Goal: Task Accomplishment & Management: Manage account settings

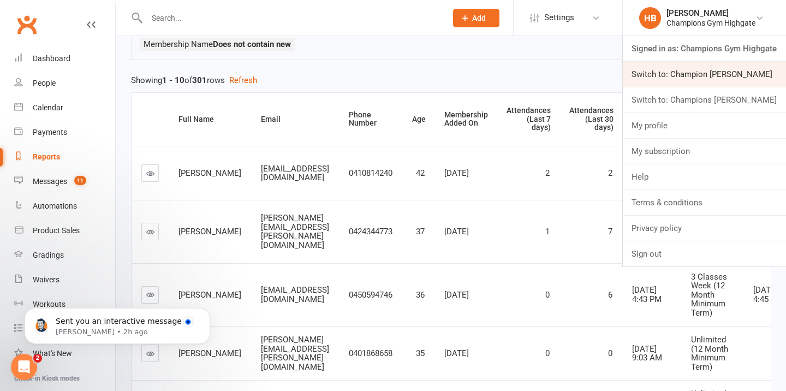
scroll to position [2, 0]
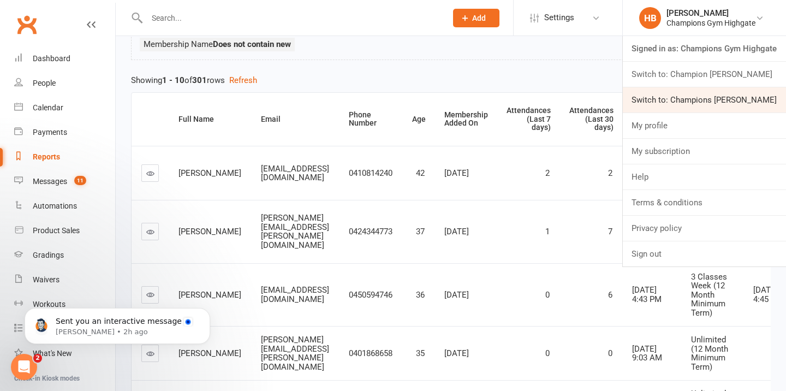
click at [723, 94] on link "Switch to: Champions [PERSON_NAME]" at bounding box center [704, 99] width 163 height 25
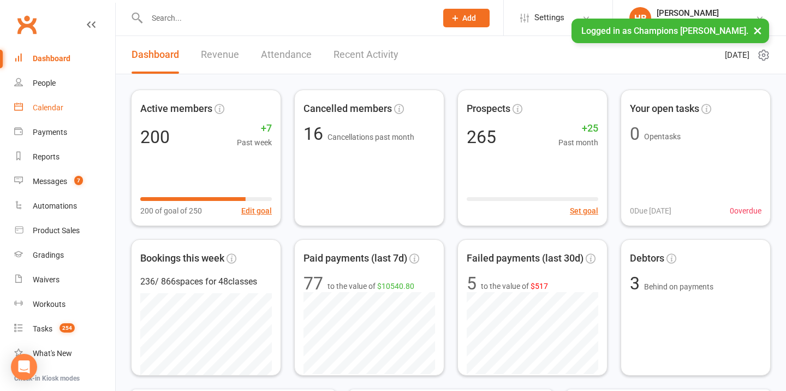
click at [51, 114] on link "Calendar" at bounding box center [64, 108] width 101 height 25
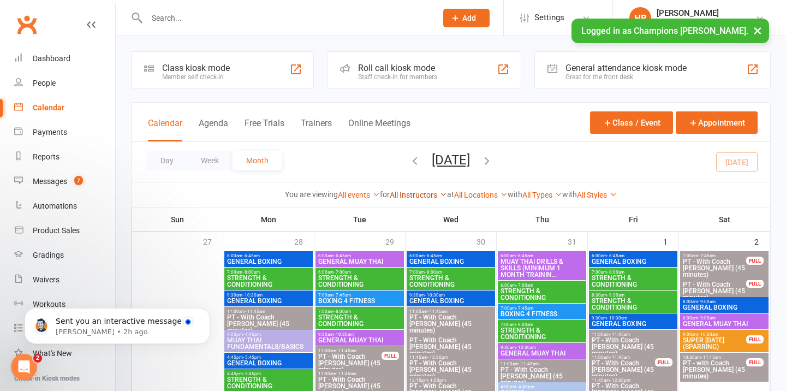
click at [390, 195] on link "All Instructors" at bounding box center [418, 195] width 57 height 9
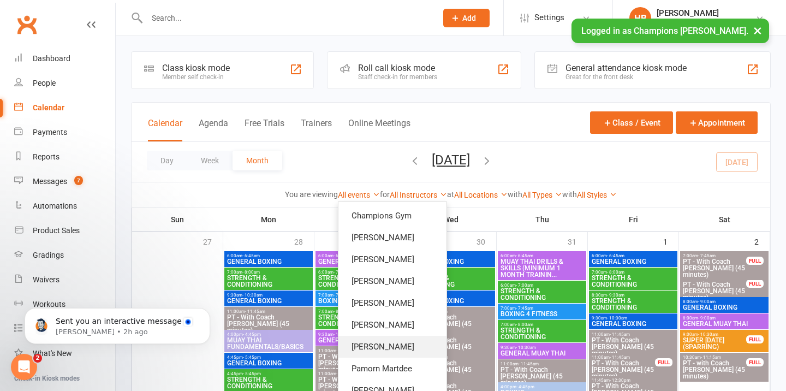
click at [371, 346] on link "[PERSON_NAME]" at bounding box center [393, 347] width 108 height 22
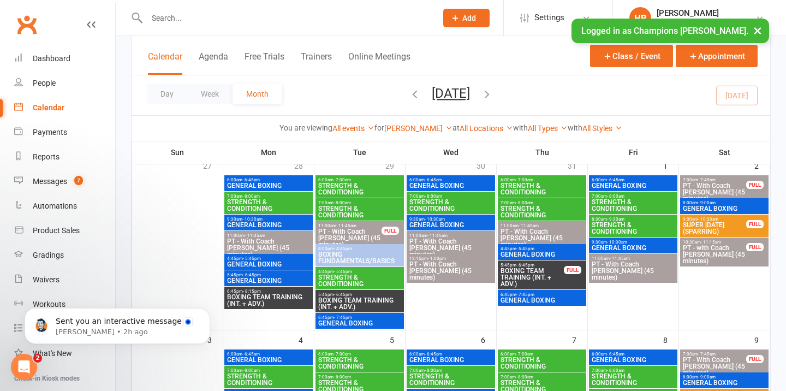
scroll to position [99, 0]
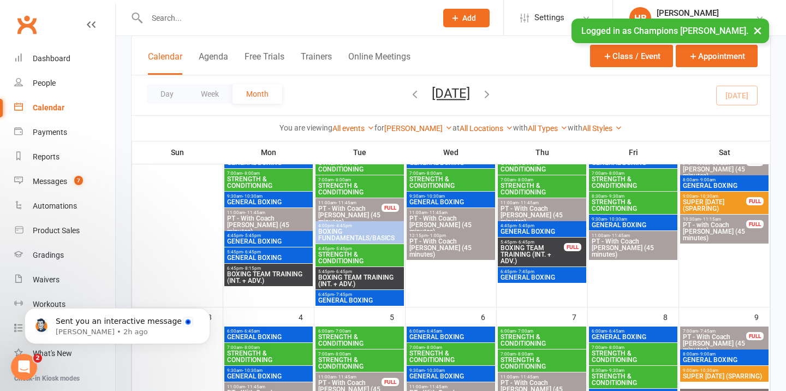
click at [260, 275] on span "BOXING TEAM TRAINING (INT. + ADV.)" at bounding box center [269, 277] width 84 height 13
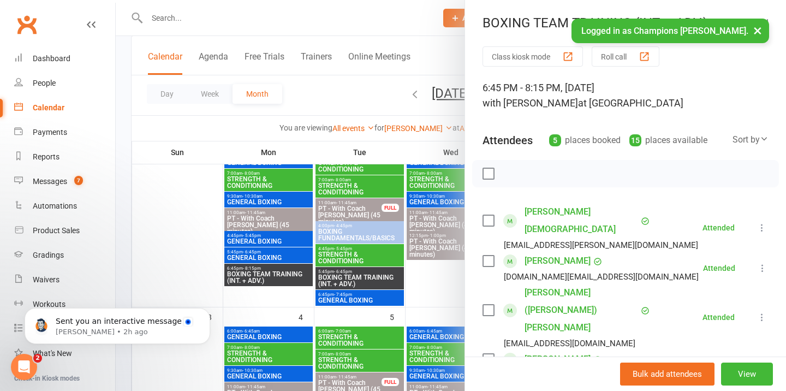
click at [759, 27] on button "×" at bounding box center [758, 30] width 20 height 23
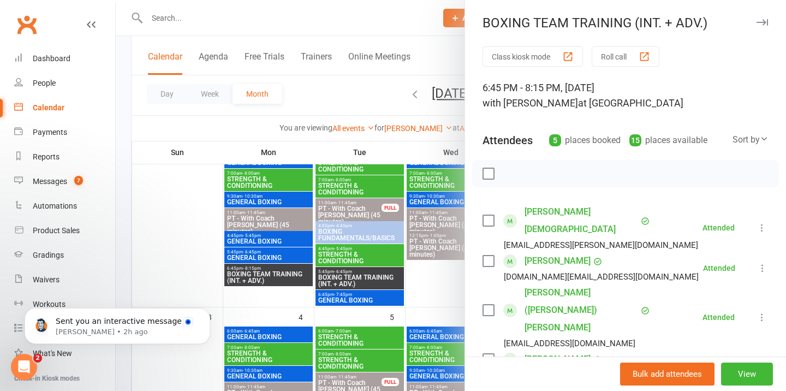
click at [760, 21] on icon "button" at bounding box center [762, 22] width 11 height 7
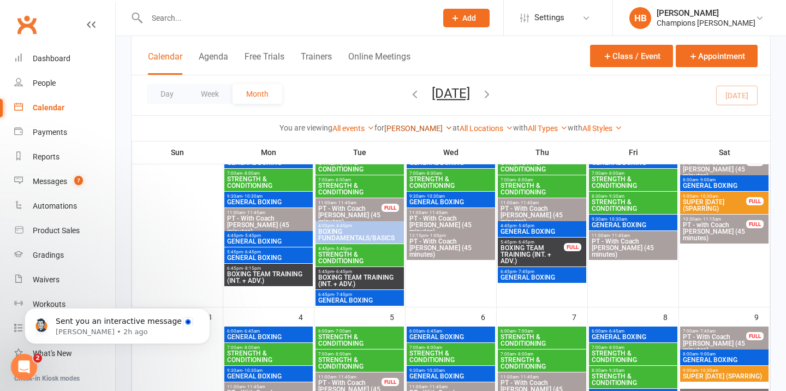
click at [416, 129] on link "[PERSON_NAME]" at bounding box center [418, 128] width 68 height 9
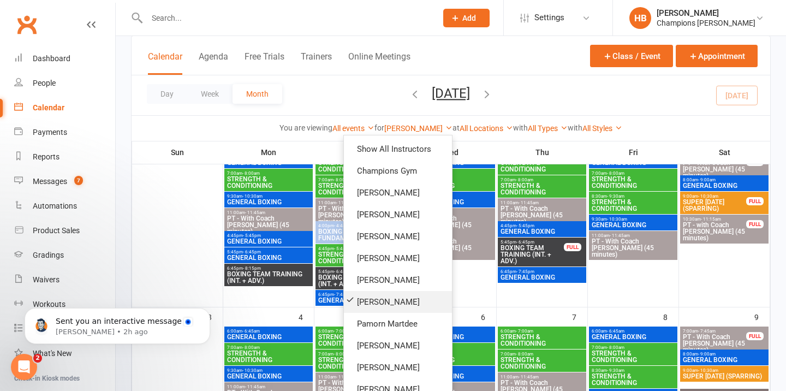
scroll to position [32, 0]
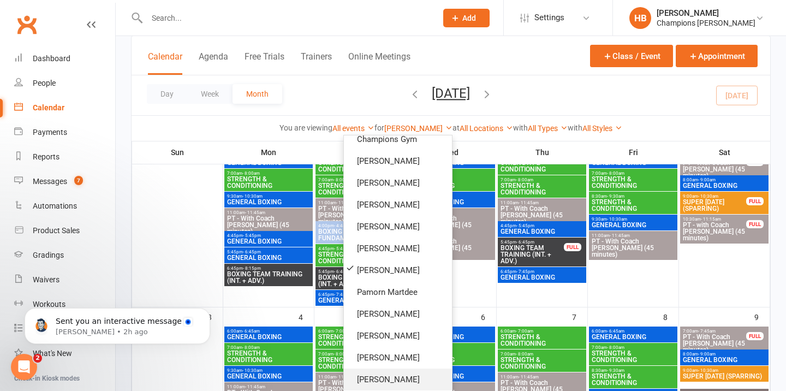
click at [374, 372] on link "[PERSON_NAME]" at bounding box center [398, 380] width 108 height 22
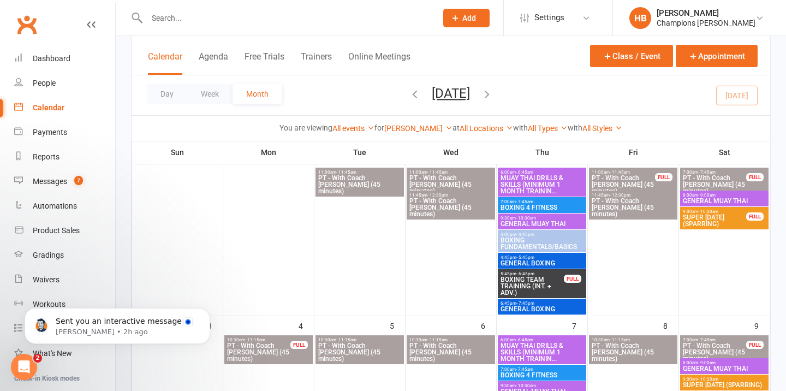
scroll to position [92, 0]
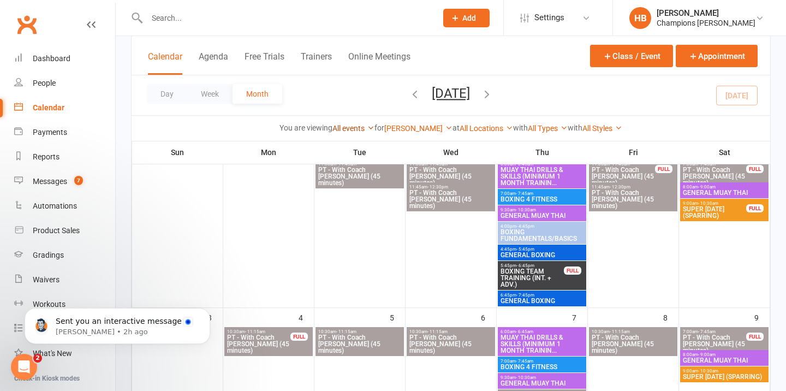
click at [356, 126] on link "All events" at bounding box center [354, 128] width 42 height 9
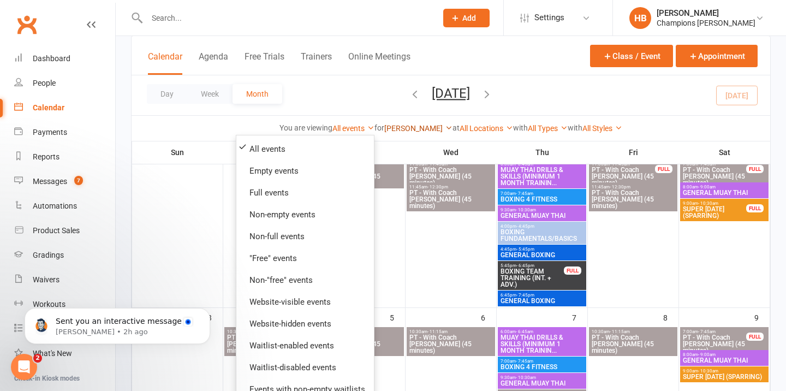
click at [407, 127] on link "[PERSON_NAME]" at bounding box center [418, 128] width 68 height 9
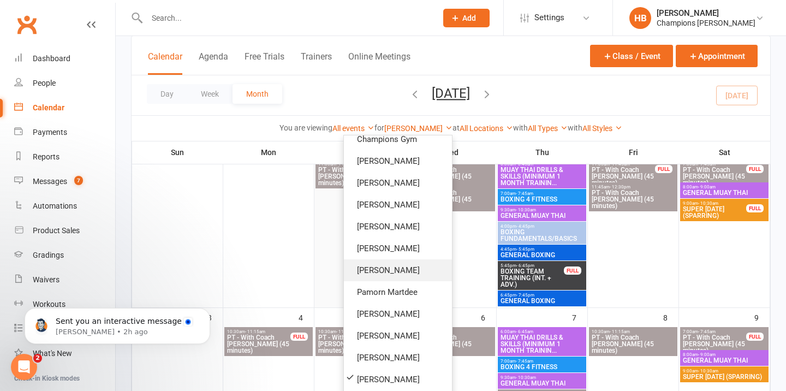
click at [390, 263] on link "[PERSON_NAME]" at bounding box center [398, 270] width 108 height 22
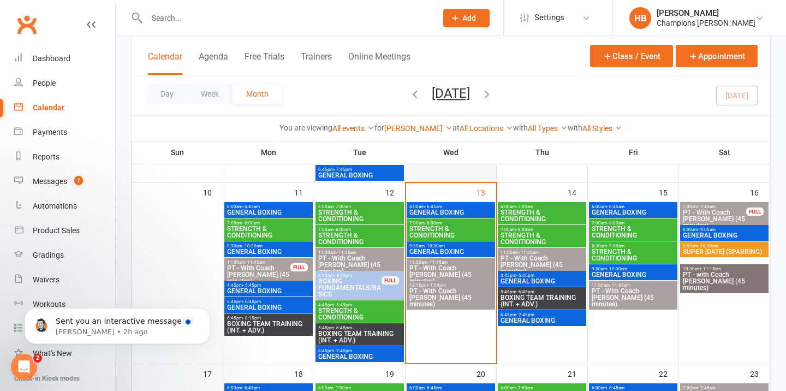
scroll to position [414, 0]
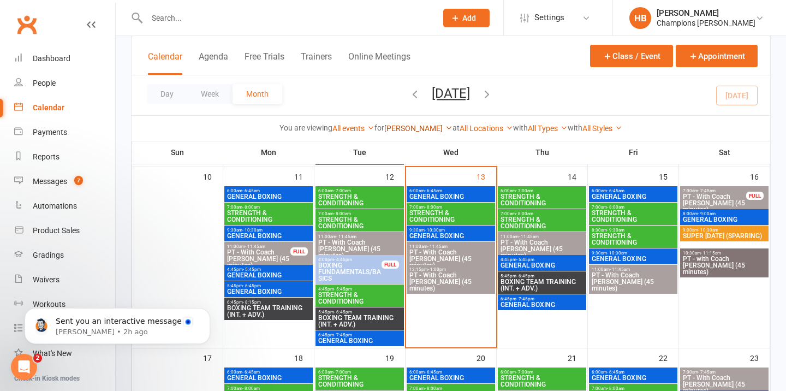
click at [411, 124] on link "[PERSON_NAME]" at bounding box center [418, 128] width 68 height 9
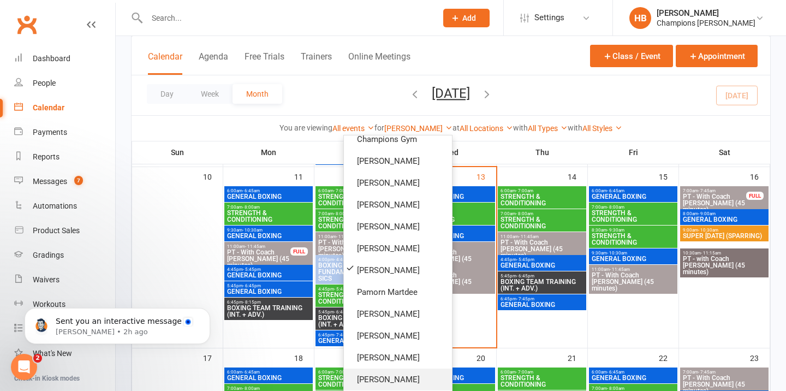
click at [393, 377] on link "[PERSON_NAME]" at bounding box center [398, 380] width 108 height 22
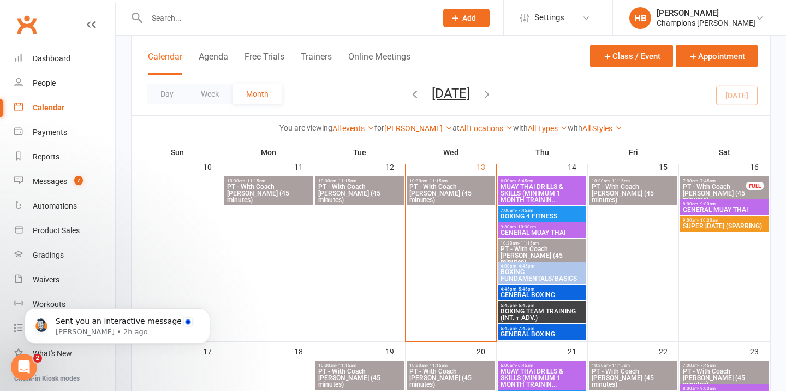
scroll to position [402, 0]
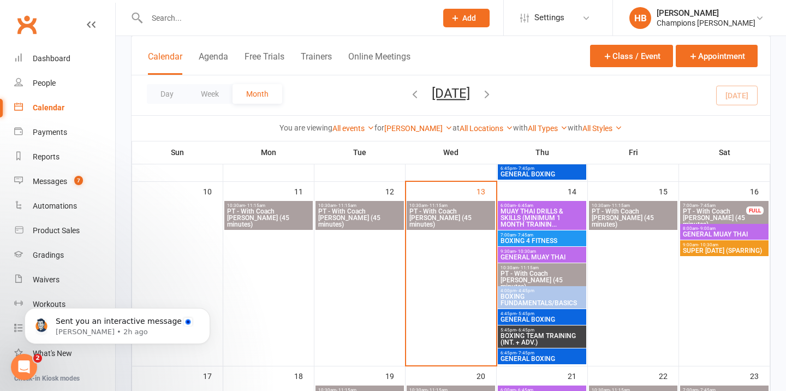
click at [557, 214] on span "MUAY THAI DRILLS & SKILLS (MINIMUM 1 MONTH TRAININ..." at bounding box center [542, 218] width 84 height 20
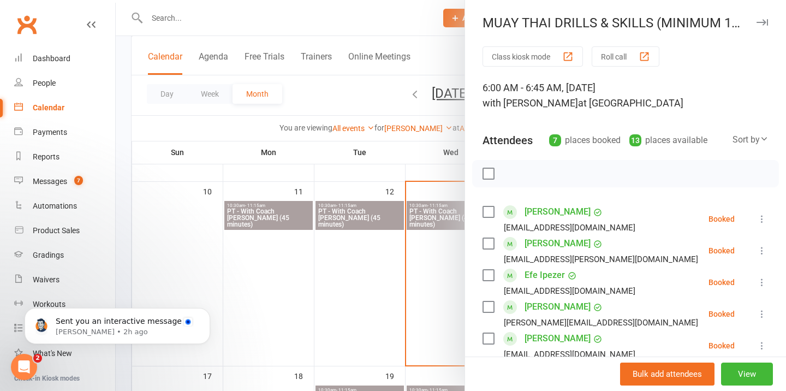
click at [762, 22] on icon "button" at bounding box center [762, 22] width 11 height 7
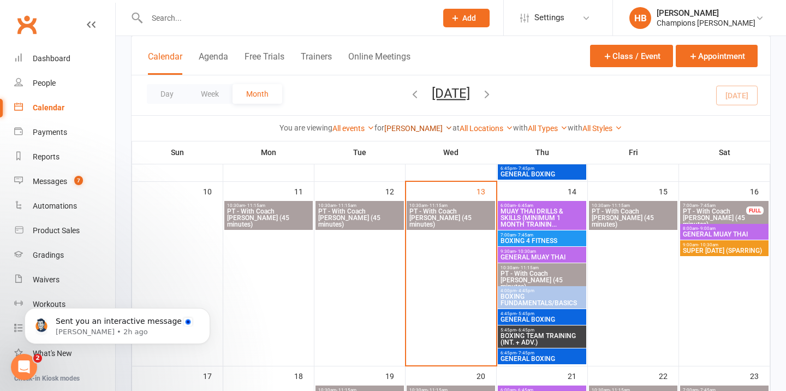
click at [399, 128] on link "[PERSON_NAME]" at bounding box center [418, 128] width 68 height 9
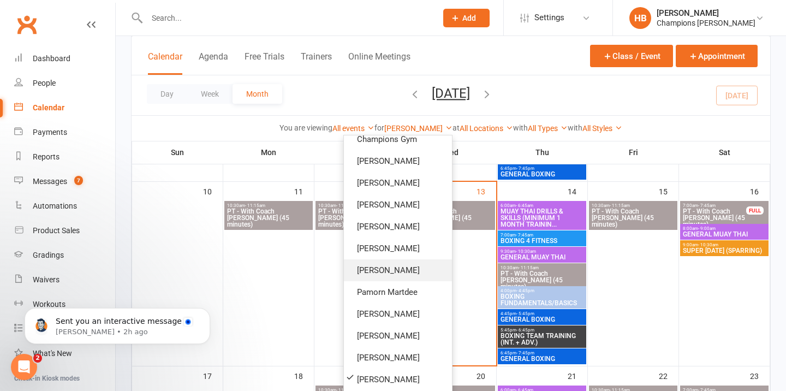
click at [381, 273] on link "[PERSON_NAME]" at bounding box center [398, 270] width 108 height 22
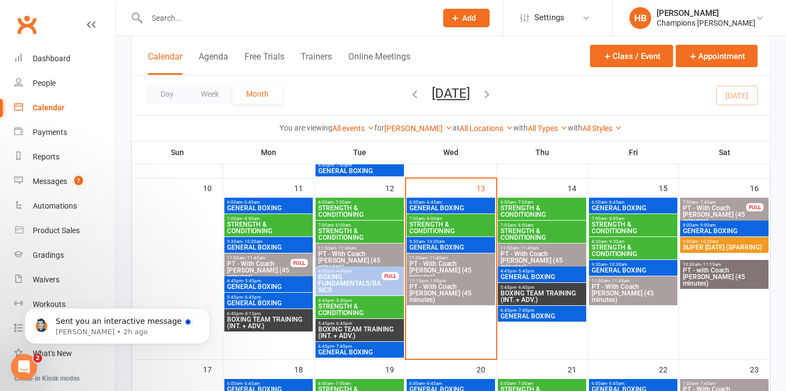
scroll to position [409, 0]
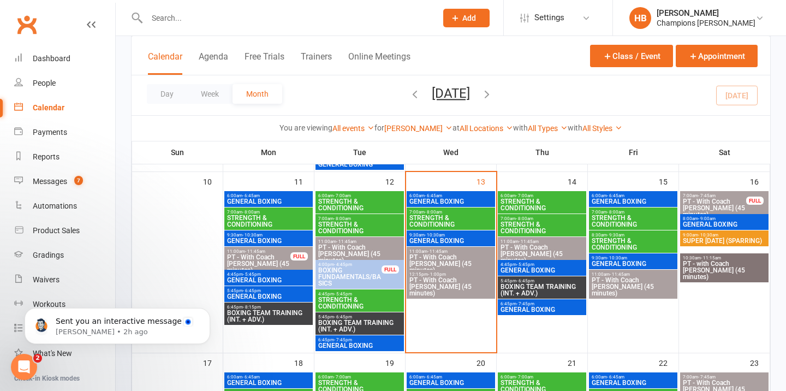
click at [32, 365] on div "Open Intercom Messenger" at bounding box center [24, 367] width 36 height 36
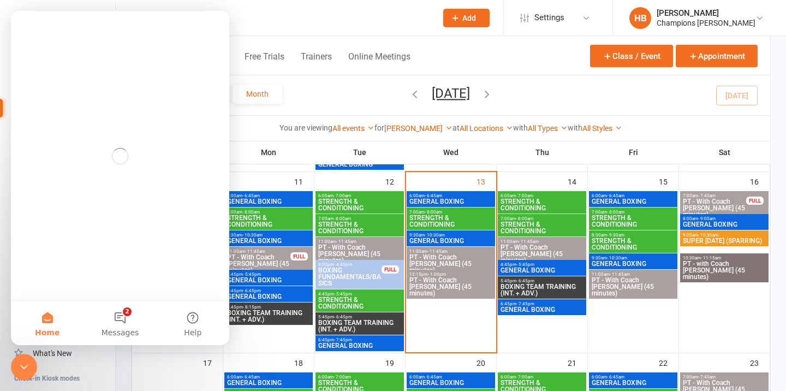
scroll to position [0, 0]
click at [118, 307] on button "2 Messages" at bounding box center [120, 323] width 73 height 44
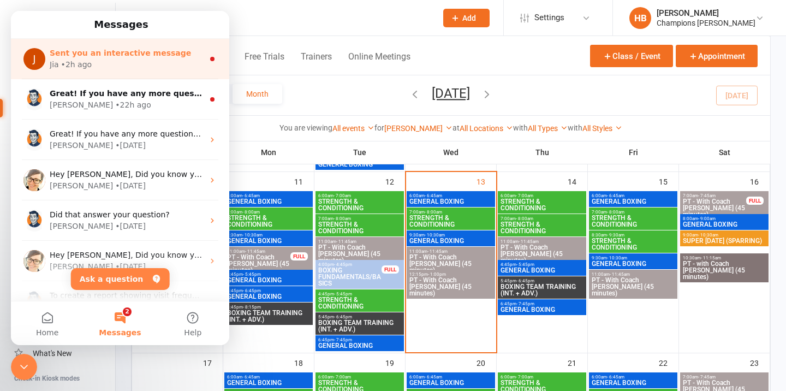
click at [120, 57] on span "Sent you an interactive message" at bounding box center [120, 53] width 141 height 9
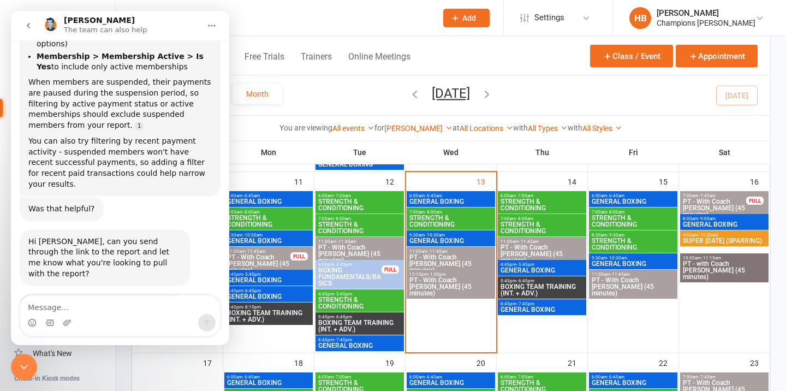
scroll to position [771, 0]
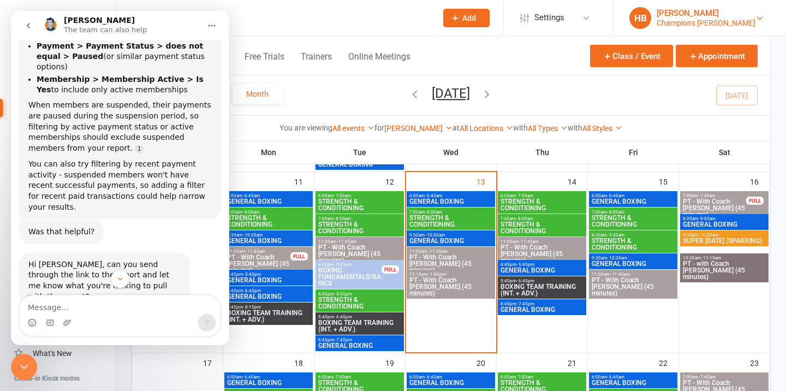
click at [681, 19] on div "Champions Gym Myaree" at bounding box center [706, 23] width 99 height 10
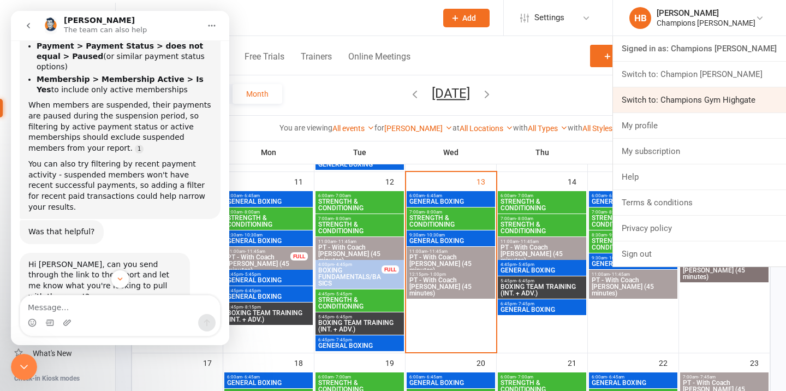
click at [695, 92] on link "Switch to: Champions Gym Highgate" at bounding box center [699, 99] width 173 height 25
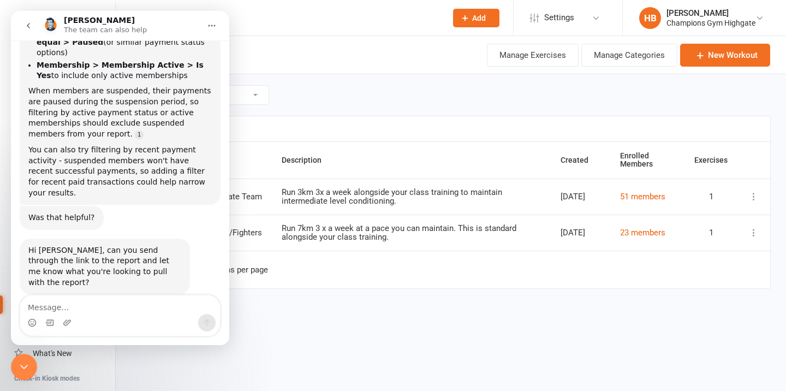
scroll to position [845, 0]
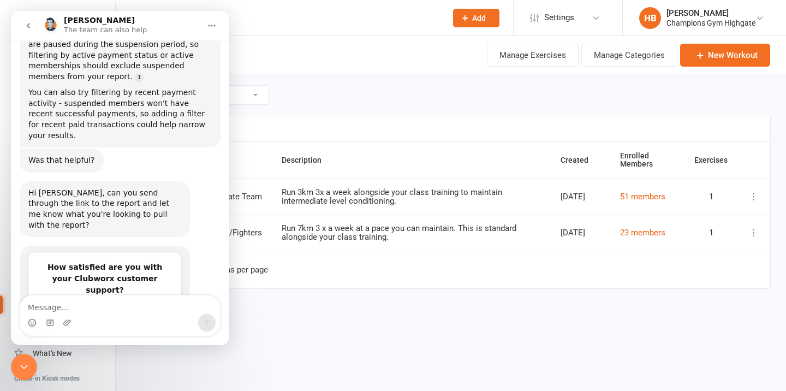
click at [73, 309] on textarea "Message…" at bounding box center [120, 304] width 200 height 19
type textarea "Yep I will just checking a few things"
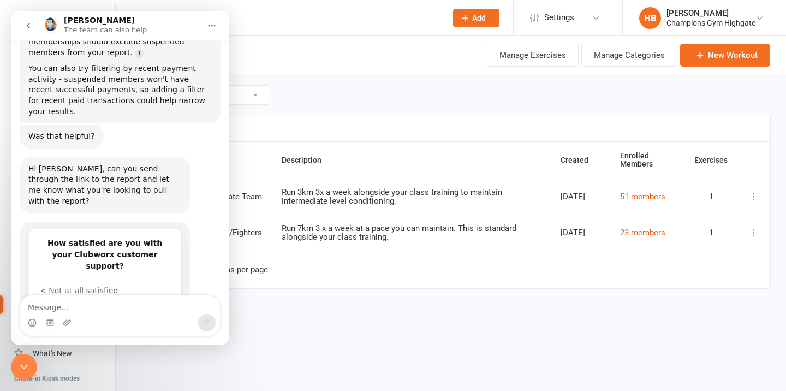
scroll to position [877, 0]
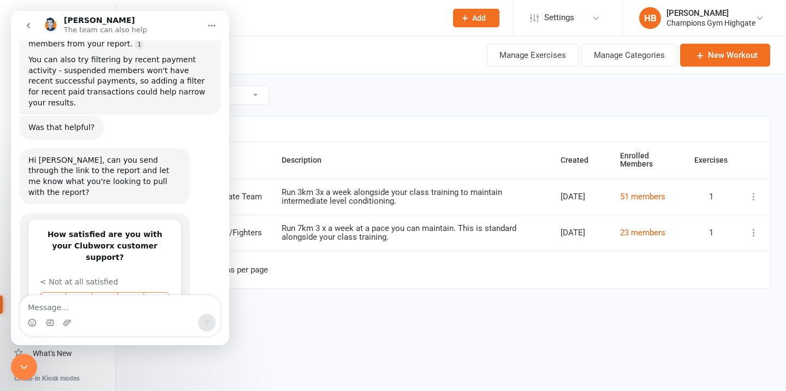
click at [22, 365] on icon "Close Intercom Messenger" at bounding box center [23, 366] width 13 height 13
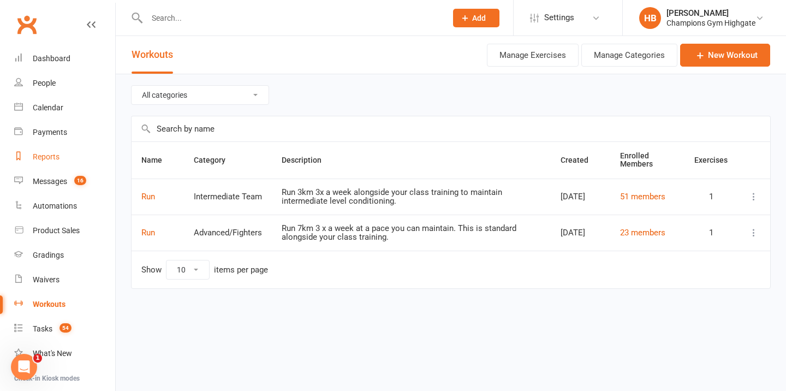
click at [68, 156] on link "Reports" at bounding box center [64, 157] width 101 height 25
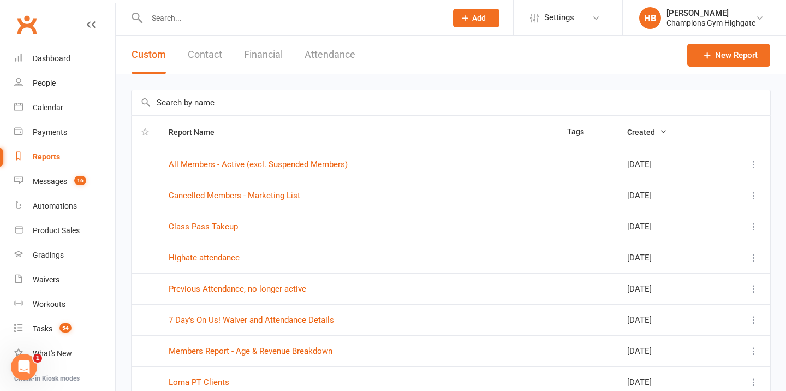
click at [187, 104] on input "text" at bounding box center [451, 102] width 639 height 25
click at [214, 167] on link "All Members - Active (excl. Suspended Members)" at bounding box center [258, 164] width 179 height 10
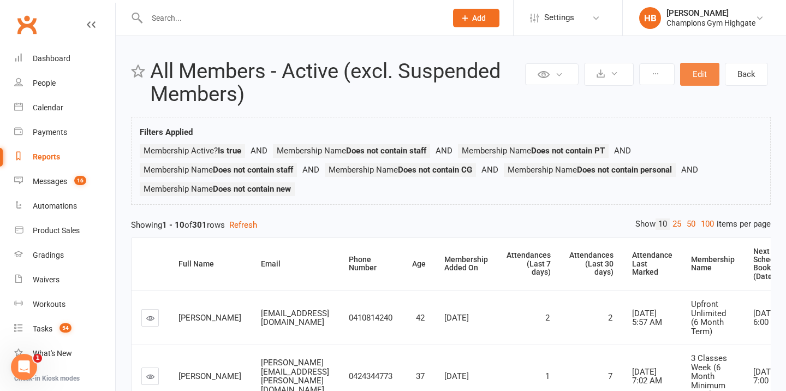
click at [699, 77] on button "Edit" at bounding box center [699, 74] width 39 height 23
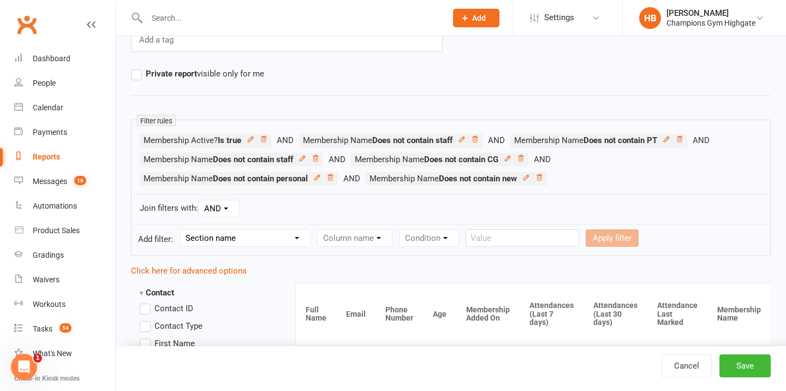
scroll to position [174, 0]
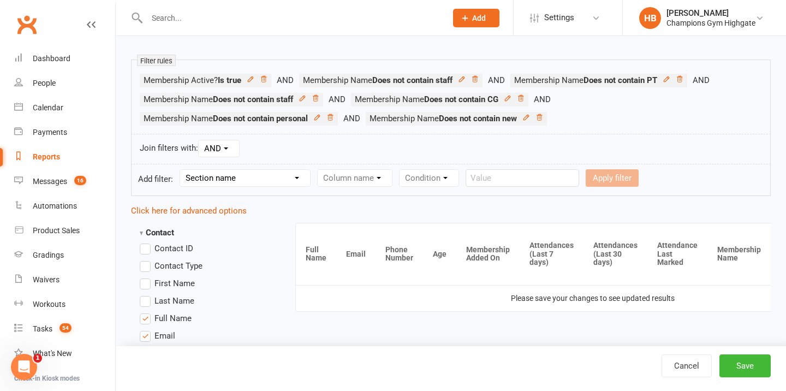
click at [278, 175] on select "Section name Contact Attendance Aggregate Payment Booking Waitlist Attendees Ca…" at bounding box center [245, 178] width 130 height 16
select select "10"
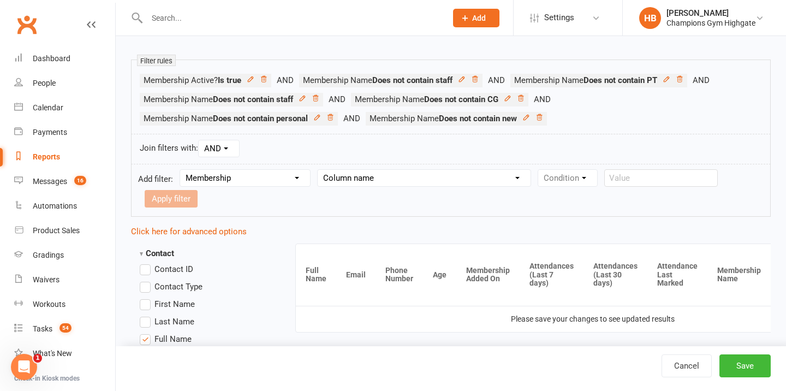
click at [367, 178] on select "Column name Membership ID Membership Name Membership Category Membership Start …" at bounding box center [424, 178] width 213 height 16
select select "1"
click at [579, 183] on select "Condition Equals Does not equal Contains Does not contain Is blank or does not …" at bounding box center [601, 178] width 126 height 16
select select "3"
click at [258, 190] on input "text" at bounding box center [202, 198] width 114 height 17
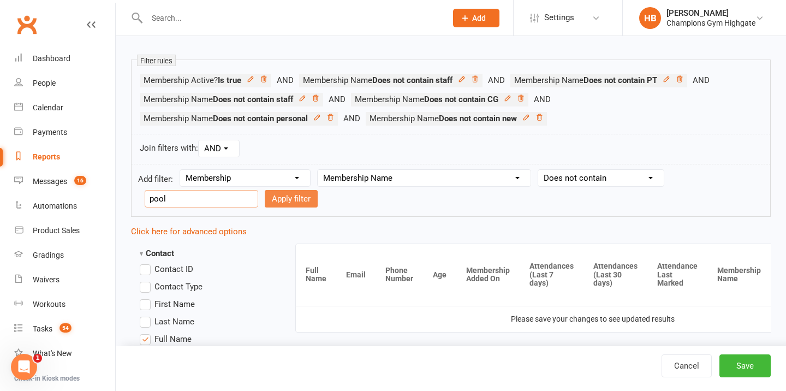
type input "pool"
click at [265, 201] on button "Apply filter" at bounding box center [291, 198] width 53 height 17
select select
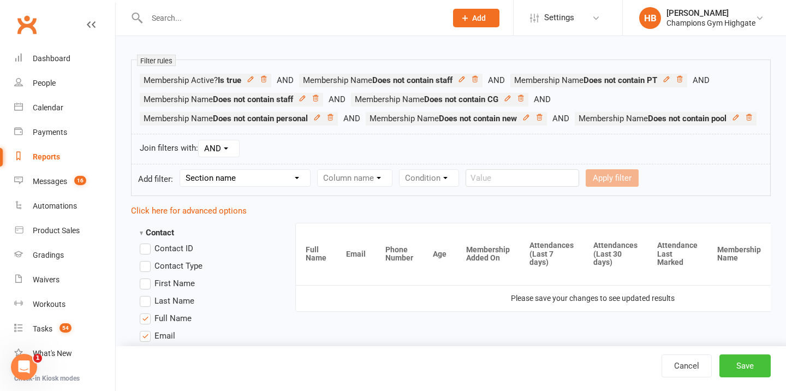
click at [733, 373] on button "Save" at bounding box center [745, 365] width 51 height 23
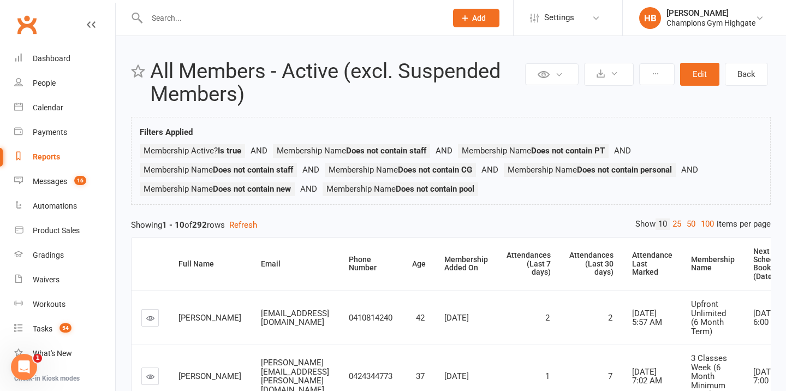
click at [36, 363] on div "Open Intercom Messenger" at bounding box center [24, 367] width 36 height 36
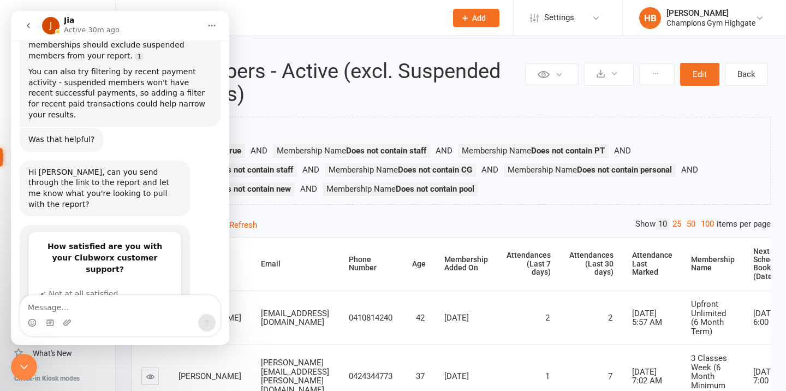
scroll to position [877, 0]
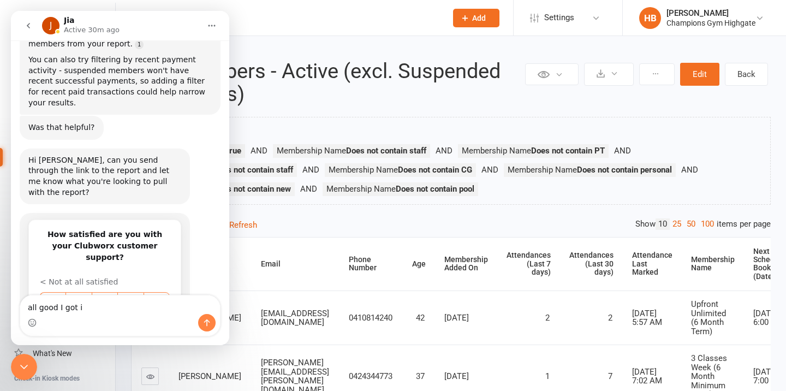
type textarea "all good I got it"
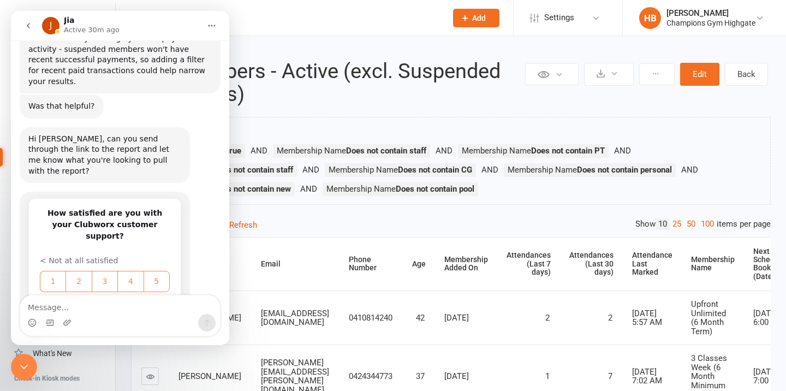
scroll to position [903, 0]
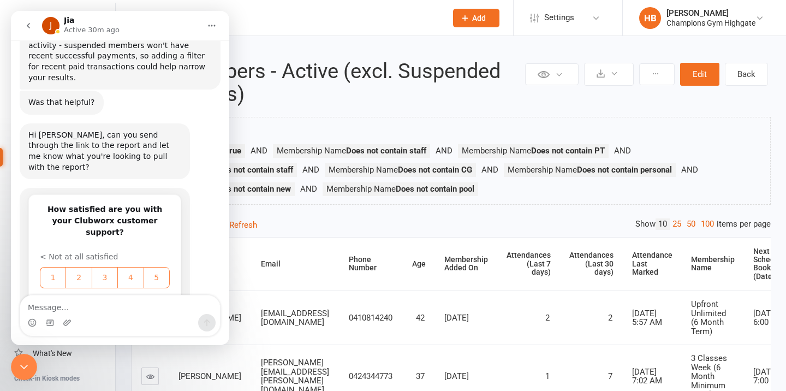
click at [21, 357] on div "Close Intercom Messenger" at bounding box center [24, 367] width 26 height 26
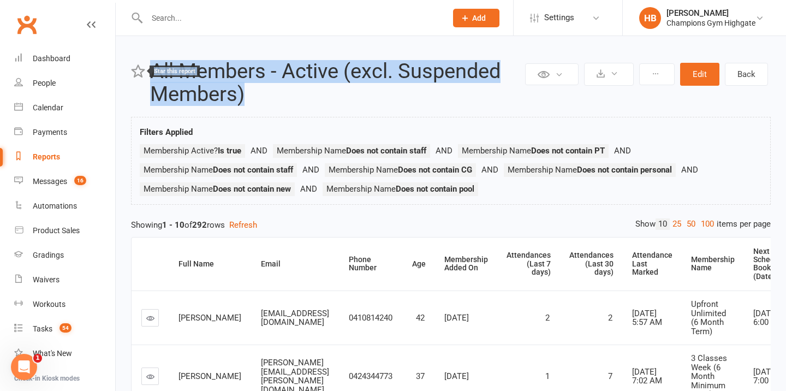
drag, startPoint x: 284, startPoint y: 103, endPoint x: 141, endPoint y: 76, distance: 145.6
click at [141, 76] on header "Private Report Only visible by me Public Report Visible to everyone at gym Expo…" at bounding box center [451, 83] width 640 height 46
copy header "All Members - Active (excl. Suspended Members)"
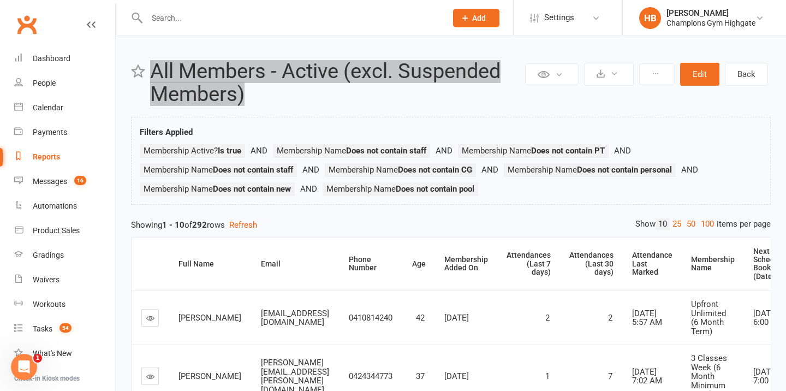
scroll to position [1094, 0]
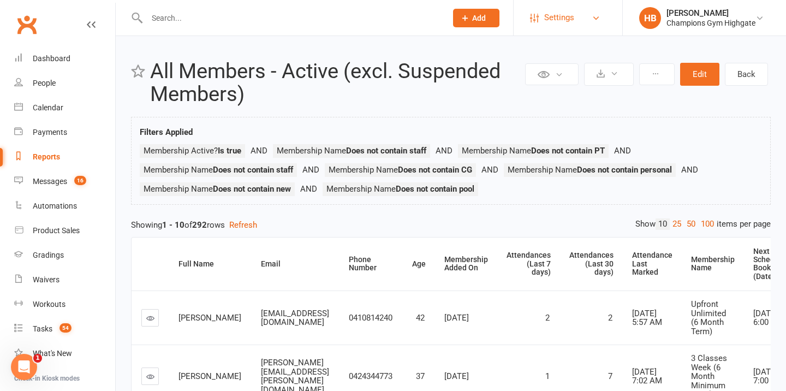
click at [575, 18] on link "Settings" at bounding box center [568, 17] width 76 height 25
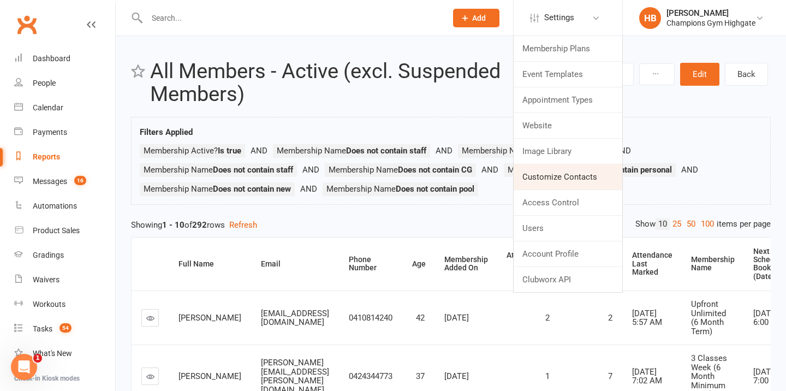
click at [551, 178] on link "Customize Contacts" at bounding box center [568, 176] width 109 height 25
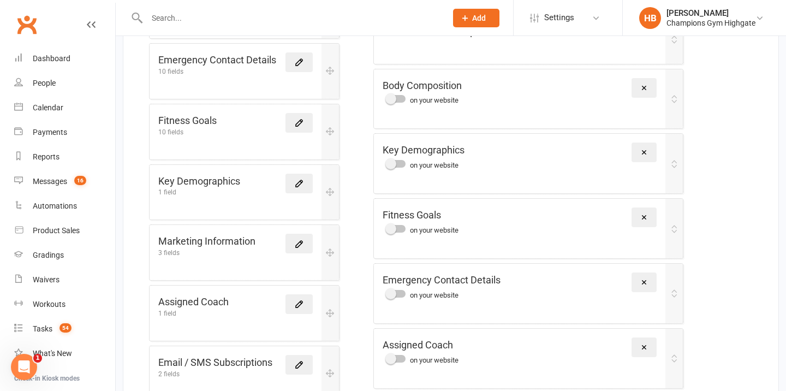
scroll to position [423, 0]
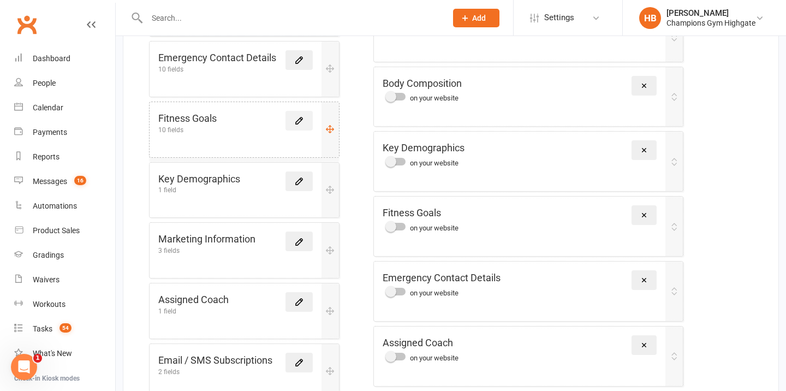
click at [304, 111] on link at bounding box center [299, 121] width 27 height 20
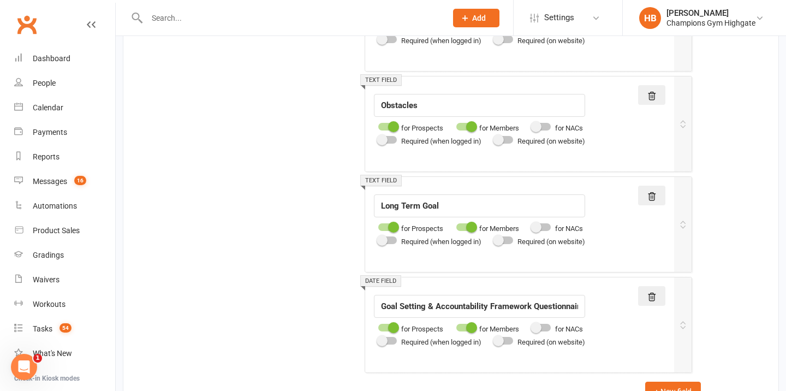
scroll to position [1433, 0]
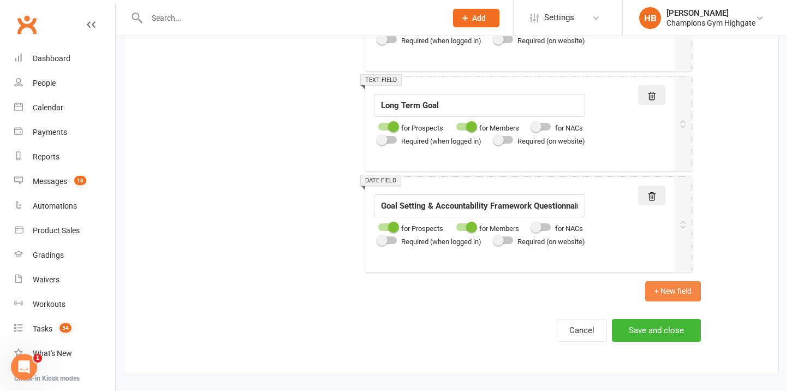
click at [662, 290] on button "+ New field" at bounding box center [673, 291] width 56 height 20
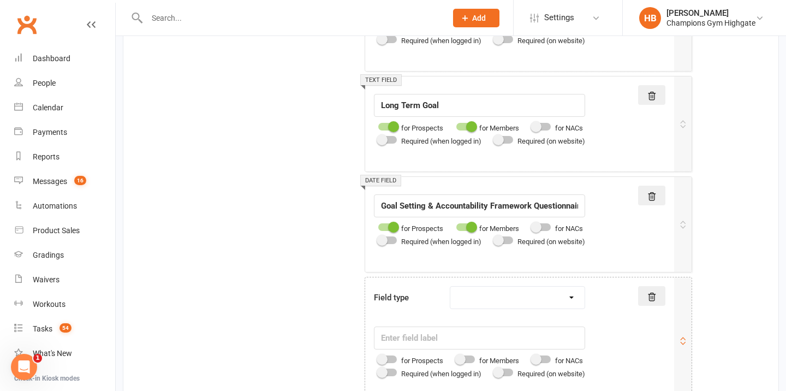
click at [484, 299] on select "Text field Checkbox field Date field Number field Currency field Percent field …" at bounding box center [517, 298] width 134 height 22
select select "text"
click at [401, 339] on input "text" at bounding box center [479, 337] width 211 height 23
click at [470, 360] on div at bounding box center [465, 359] width 19 height 8
click at [456, 358] on input "checkbox" at bounding box center [456, 358] width 0 height 0
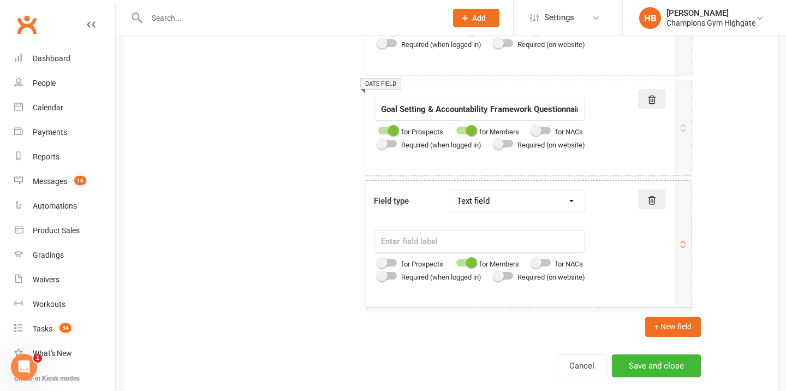
scroll to position [1530, 0]
click at [414, 236] on input "text" at bounding box center [479, 240] width 211 height 23
paste input "What got you started in the beginning?"
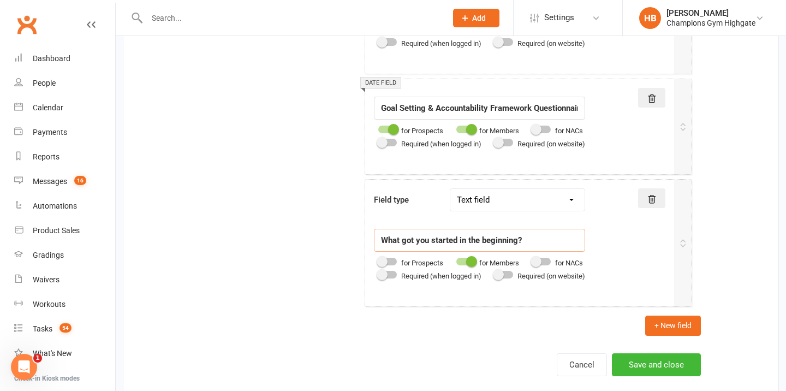
type input "What got you started in the beginning?"
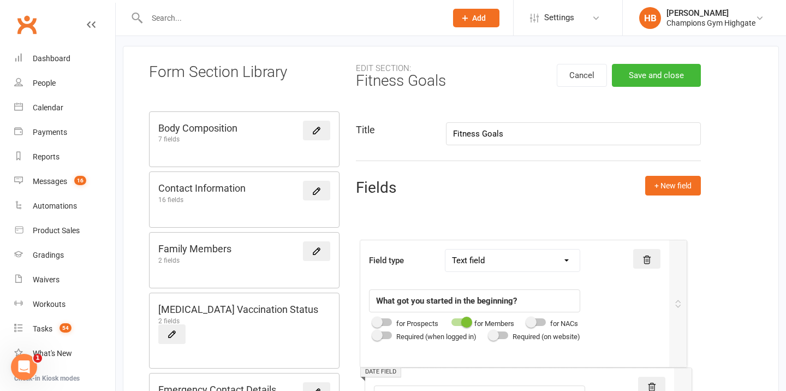
drag, startPoint x: 370, startPoint y: 213, endPoint x: 360, endPoint y: 262, distance: 49.2
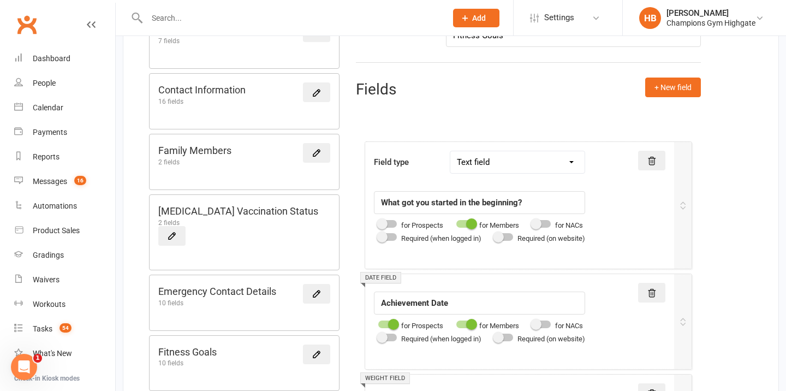
scroll to position [112, 0]
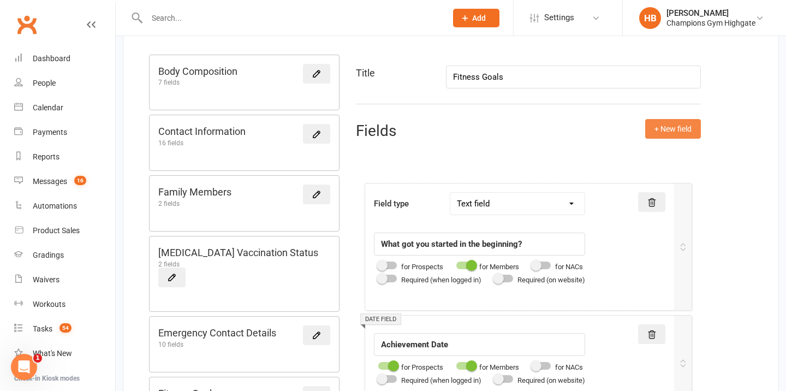
click at [650, 134] on button "+ New field" at bounding box center [673, 129] width 56 height 20
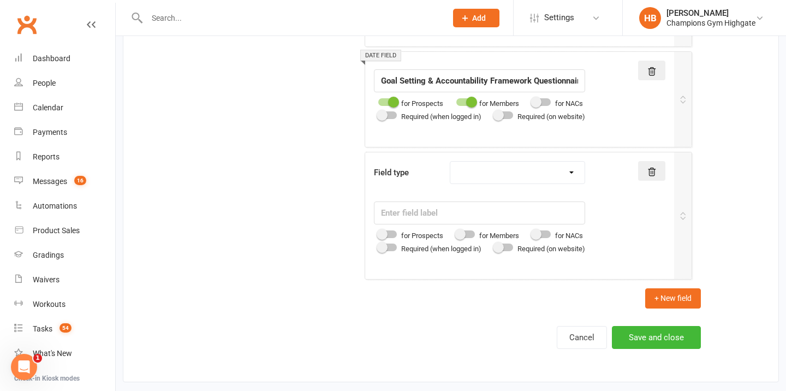
scroll to position [1697, 0]
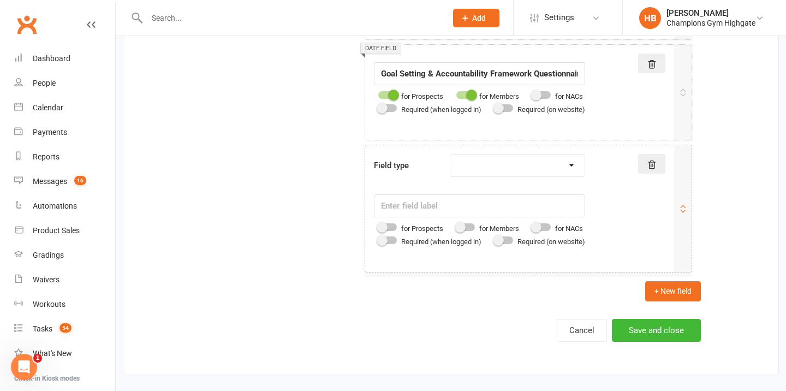
click at [514, 174] on select "Text field Checkbox field Date field Number field Currency field Percent field …" at bounding box center [517, 166] width 134 height 22
select select "text"
click at [474, 229] on div at bounding box center [465, 227] width 19 height 8
click at [456, 225] on input "checkbox" at bounding box center [456, 225] width 0 height 0
click at [418, 209] on input "text" at bounding box center [479, 205] width 211 height 23
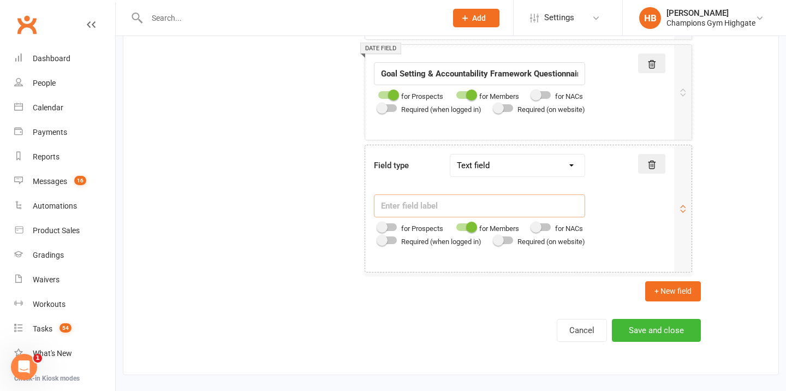
paste input "What do you feel you need to improve on?"
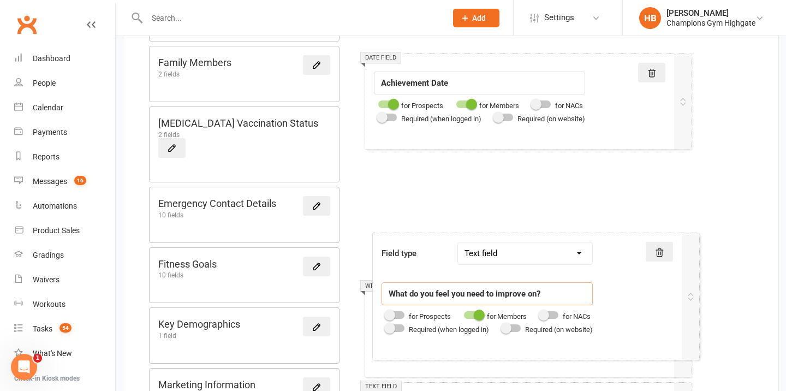
scroll to position [244, 0]
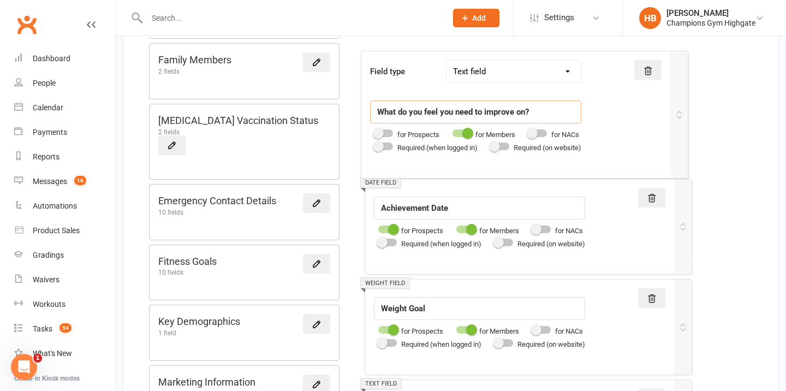
drag, startPoint x: 666, startPoint y: 244, endPoint x: 661, endPoint y: 150, distance: 94.1
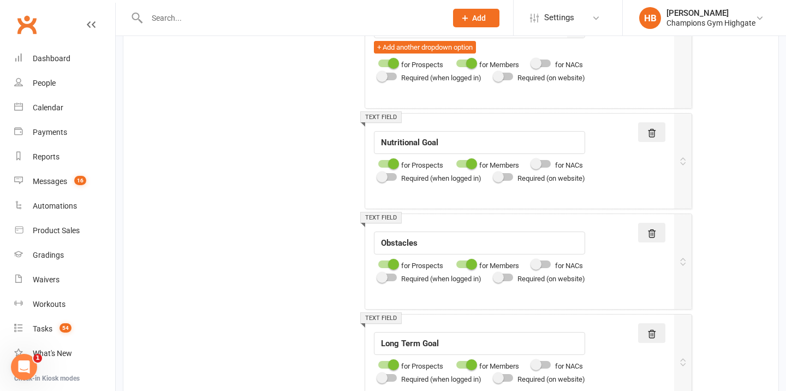
scroll to position [1697, 0]
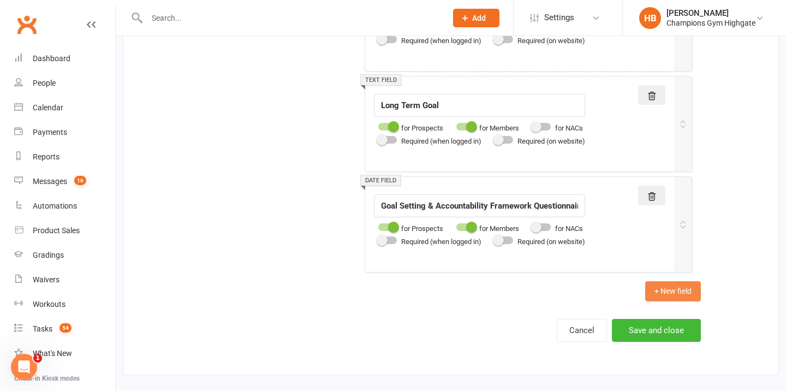
type input "What do you feel you need to improve on?"
click at [673, 286] on button "+ New field" at bounding box center [673, 291] width 56 height 20
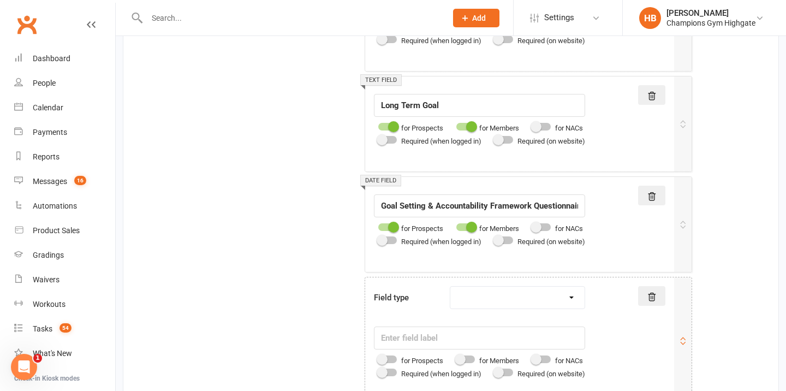
click at [487, 301] on select "Text field Checkbox field Date field Number field Currency field Percent field …" at bounding box center [517, 298] width 134 height 22
select select "text"
click at [466, 340] on input "text" at bounding box center [479, 337] width 211 height 23
paste input "What would you like to achieve in the next 90 days?"
click at [469, 356] on div at bounding box center [465, 359] width 19 height 8
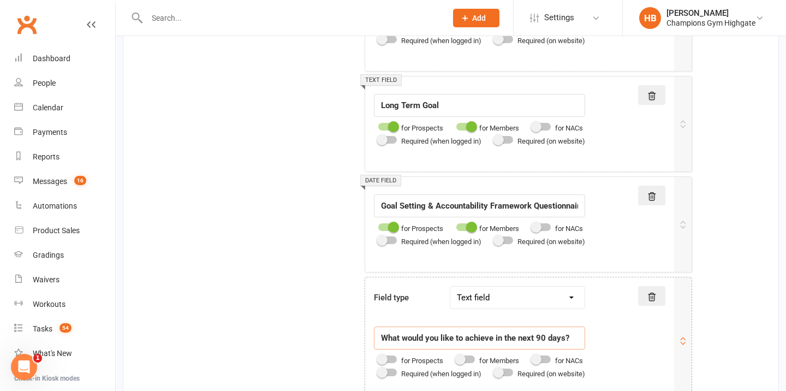
type input "What would you like to achieve in the next 90 days?"
click at [456, 358] on input "checkbox" at bounding box center [456, 358] width 0 height 0
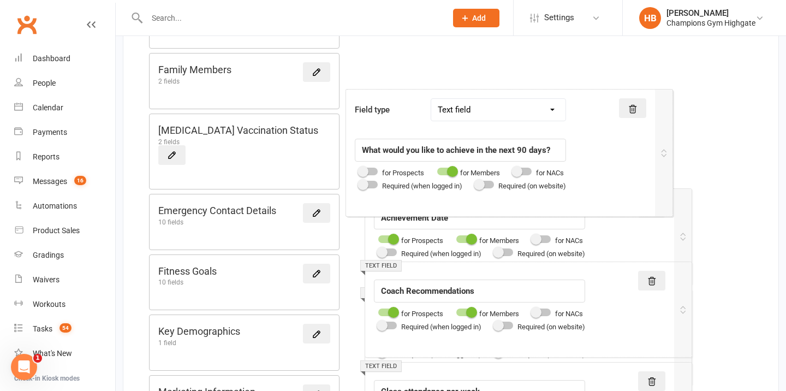
scroll to position [230, 0]
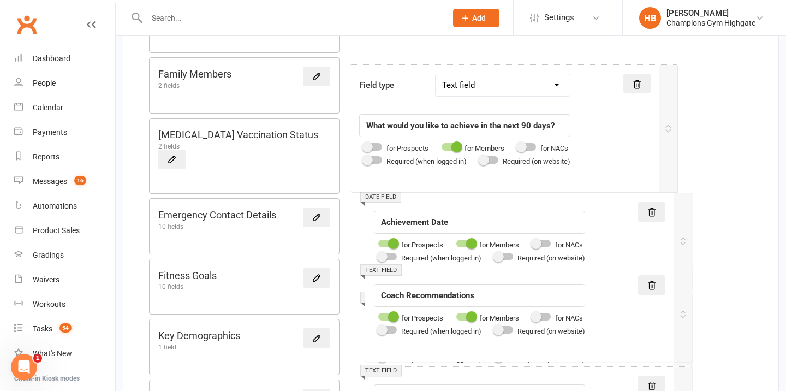
drag, startPoint x: 644, startPoint y: 323, endPoint x: 629, endPoint y: 99, distance: 224.3
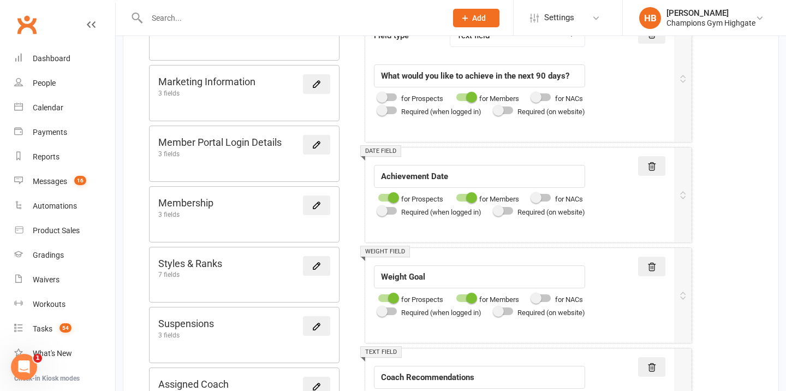
scroll to position [547, 0]
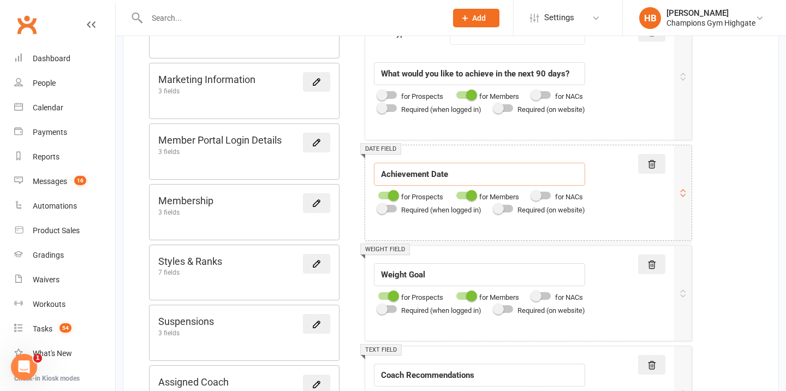
click at [457, 174] on input "Achievement Date" at bounding box center [479, 174] width 211 height 23
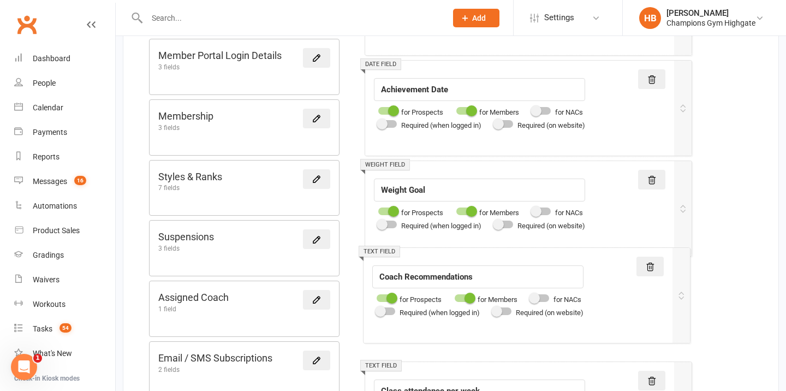
scroll to position [632, 0]
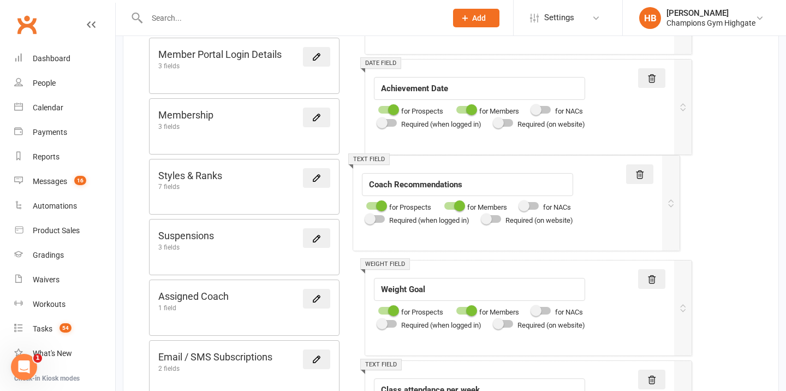
drag, startPoint x: 622, startPoint y: 295, endPoint x: 610, endPoint y: 182, distance: 113.7
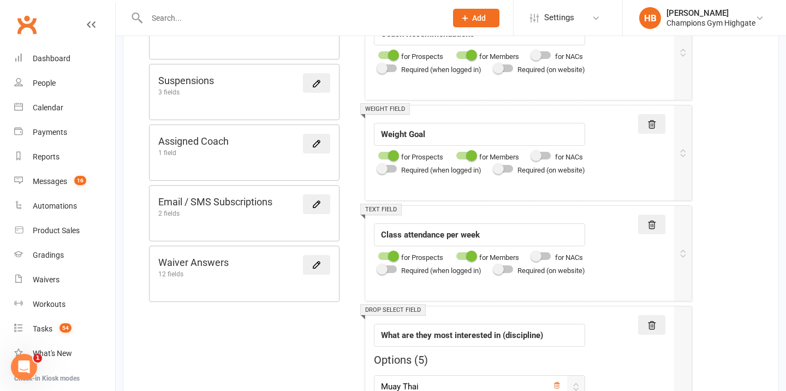
scroll to position [790, 0]
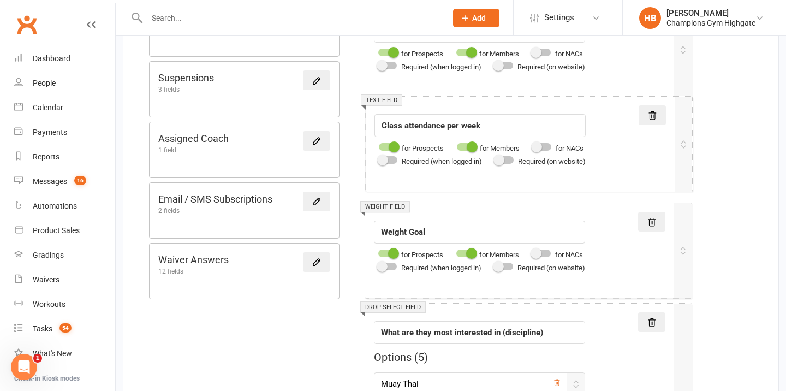
drag, startPoint x: 593, startPoint y: 250, endPoint x: 593, endPoint y: 147, distance: 102.6
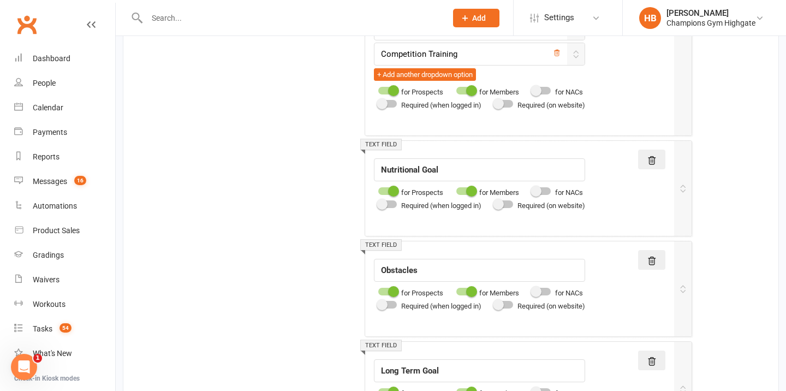
scroll to position [1564, 0]
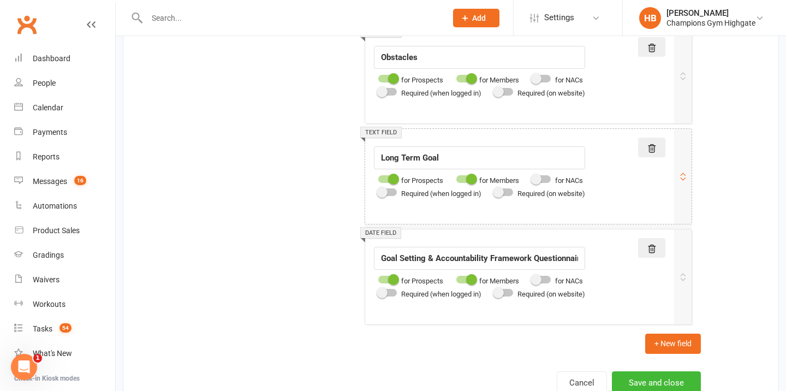
click at [649, 250] on icon at bounding box center [652, 249] width 10 height 10
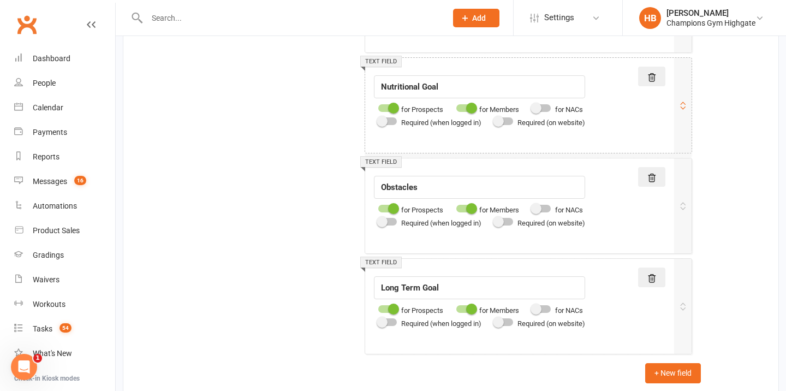
scroll to position [1729, 0]
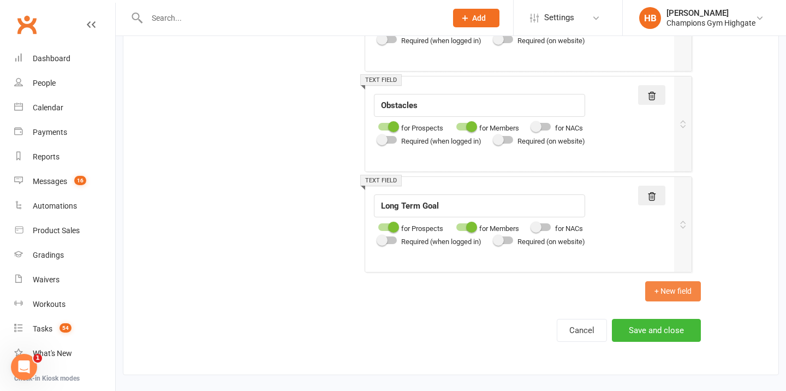
click at [680, 299] on button "+ New field" at bounding box center [673, 291] width 56 height 20
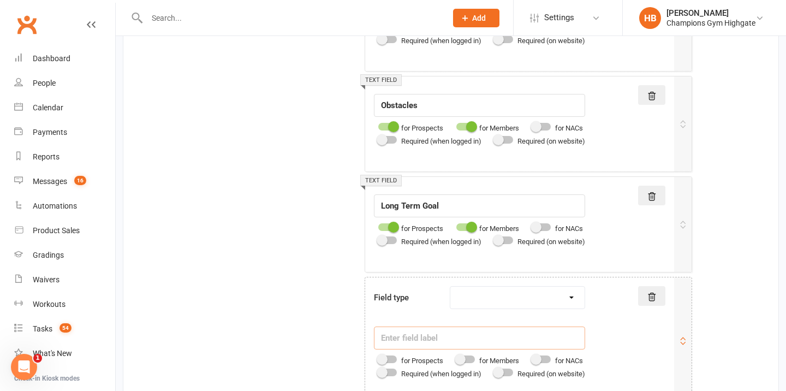
click at [492, 342] on input "text" at bounding box center [479, 337] width 211 height 23
paste input "What do you need from us to help you succeed?"
type input "What do you need from us to help you succeed?"
click at [522, 296] on select "Text field Checkbox field Date field Number field Currency field Percent field …" at bounding box center [517, 298] width 134 height 22
select select "text"
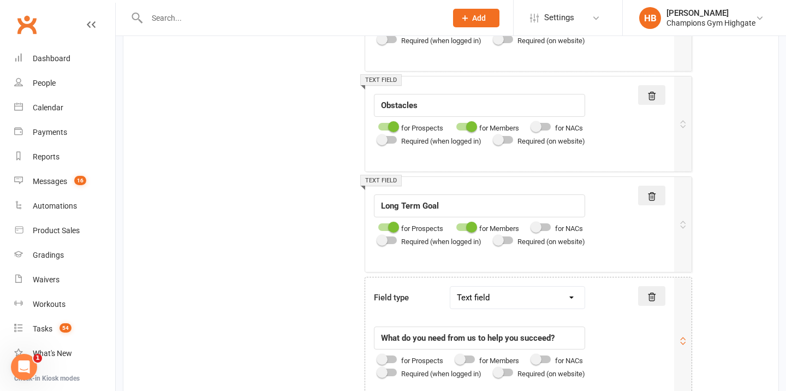
click at [475, 361] on div at bounding box center [465, 359] width 19 height 8
click at [456, 358] on input "checkbox" at bounding box center [456, 358] width 0 height 0
click at [390, 225] on span at bounding box center [393, 227] width 11 height 11
click at [378, 225] on input "checkbox" at bounding box center [378, 225] width 0 height 0
click at [389, 124] on span at bounding box center [393, 126] width 11 height 11
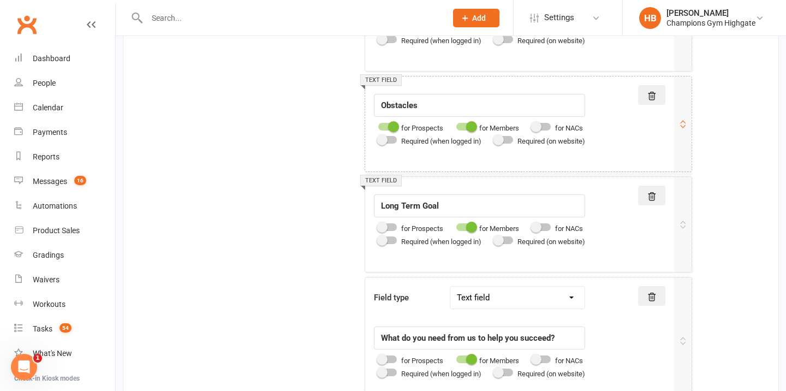
click at [378, 125] on input "checkbox" at bounding box center [378, 125] width 0 height 0
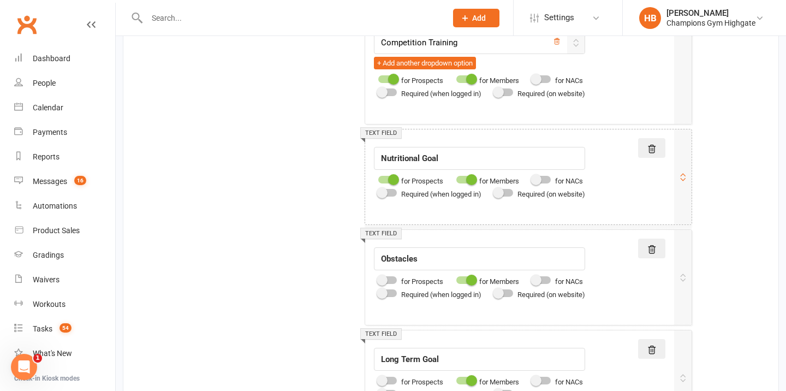
scroll to position [1568, 0]
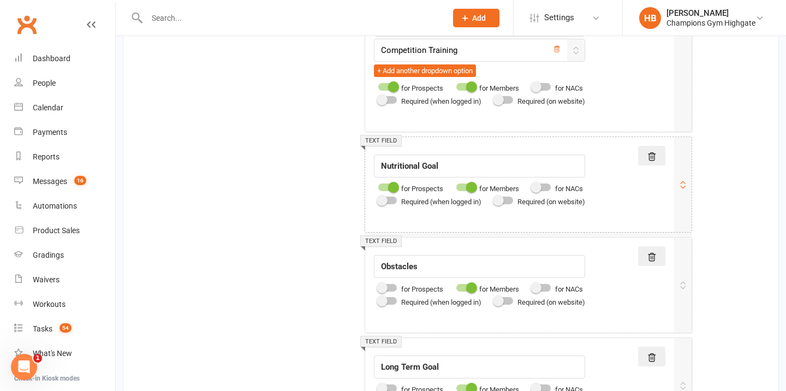
click at [385, 185] on div at bounding box center [387, 187] width 19 height 8
click at [378, 186] on input "checkbox" at bounding box center [378, 186] width 0 height 0
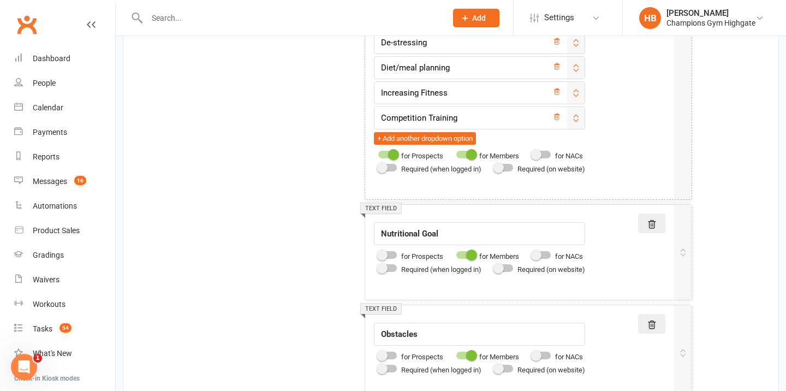
click at [386, 155] on div at bounding box center [387, 155] width 19 height 8
click at [378, 153] on input "checkbox" at bounding box center [378, 153] width 0 height 0
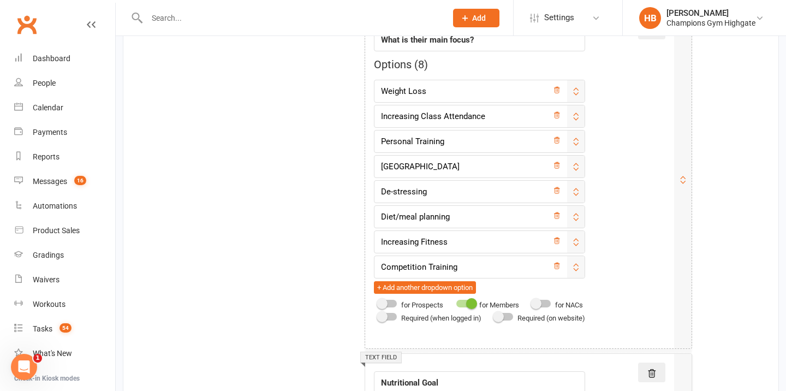
scroll to position [1397, 0]
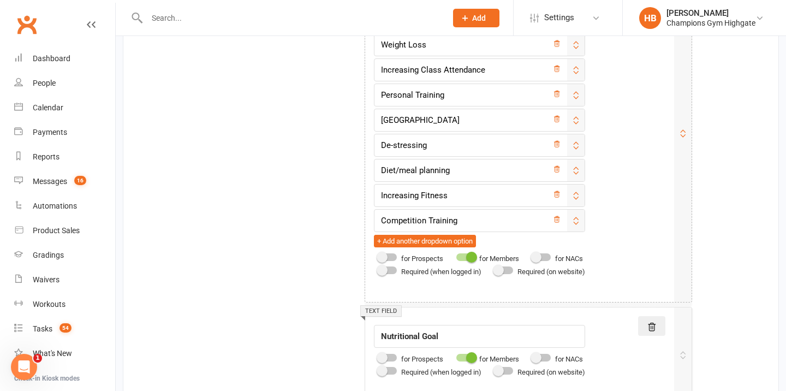
click at [391, 255] on div at bounding box center [387, 257] width 19 height 8
click at [378, 256] on input "checkbox" at bounding box center [378, 256] width 0 height 0
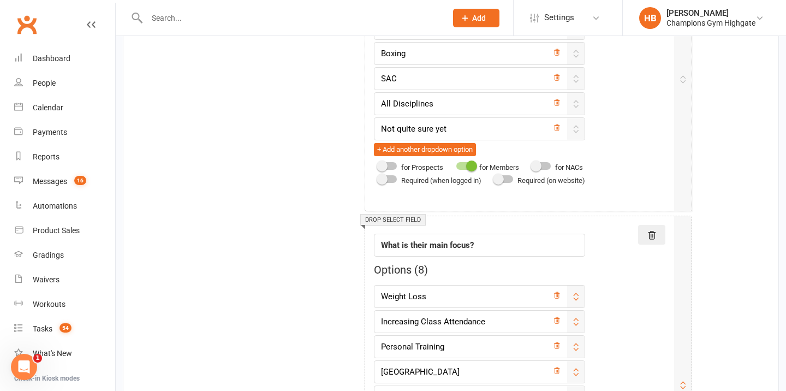
scroll to position [1108, 0]
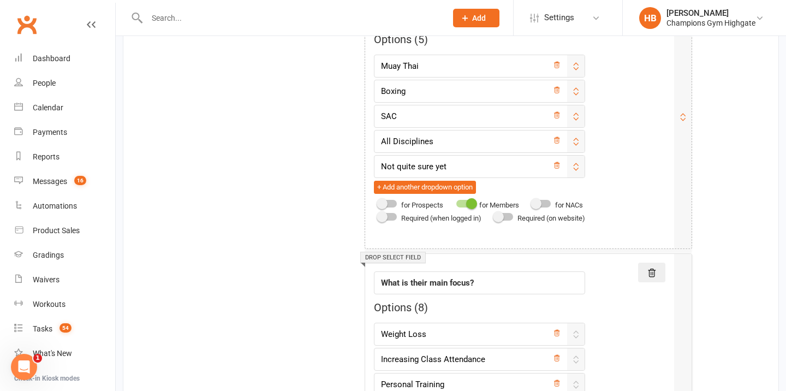
click at [395, 203] on div at bounding box center [387, 204] width 19 height 8
click at [378, 202] on input "checkbox" at bounding box center [378, 202] width 0 height 0
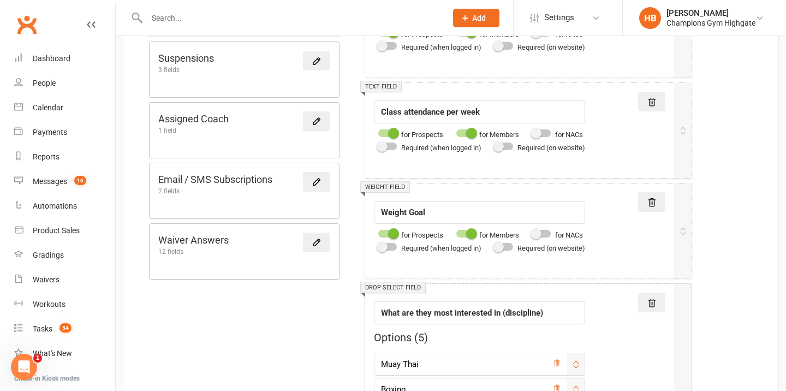
scroll to position [806, 0]
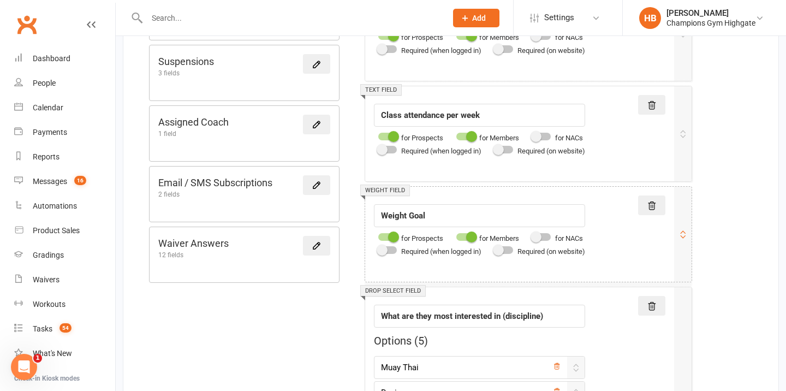
click at [388, 239] on span at bounding box center [393, 236] width 11 height 11
click at [378, 235] on input "checkbox" at bounding box center [378, 235] width 0 height 0
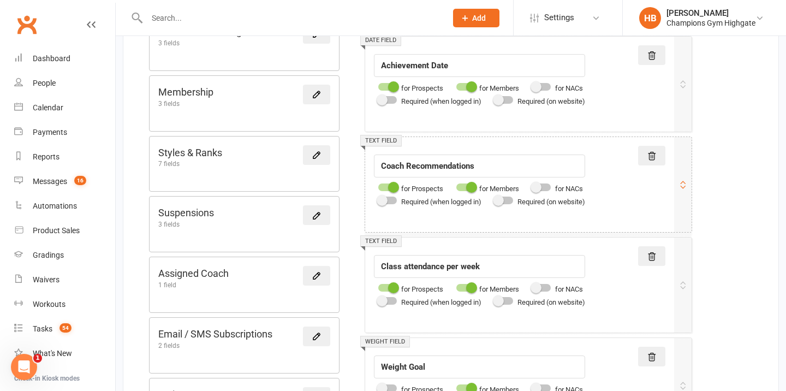
click at [386, 186] on div at bounding box center [387, 187] width 19 height 8
click at [378, 186] on input "checkbox" at bounding box center [378, 186] width 0 height 0
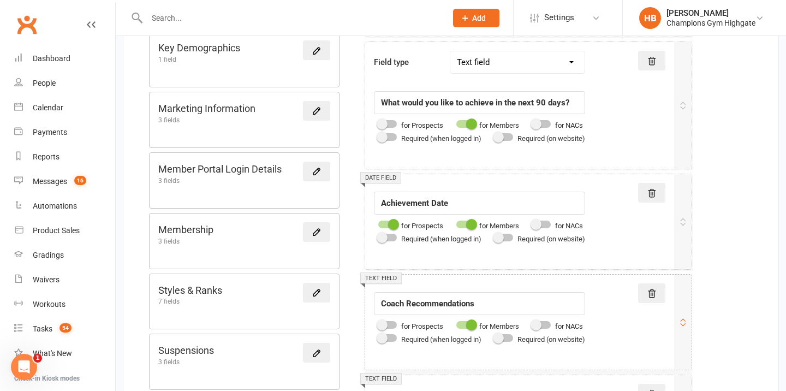
scroll to position [499, 0]
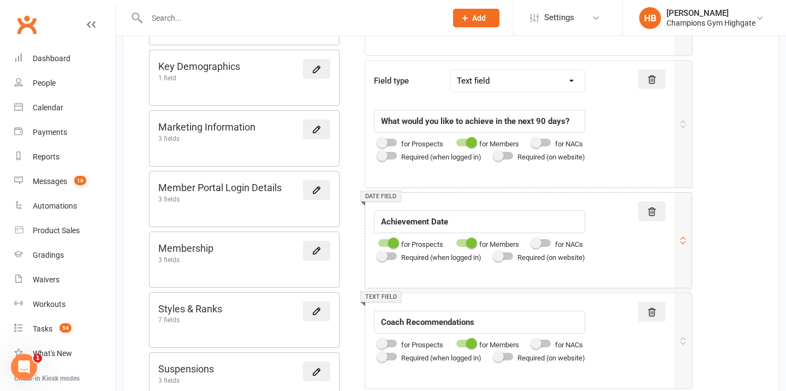
click at [382, 243] on div at bounding box center [387, 243] width 19 height 8
click at [378, 241] on input "checkbox" at bounding box center [378, 241] width 0 height 0
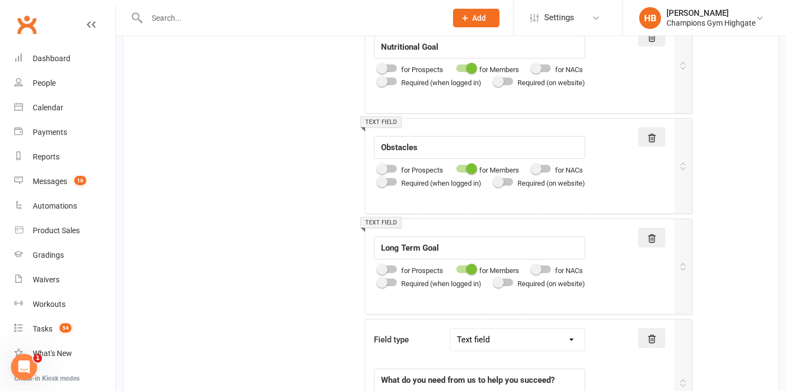
scroll to position [1861, 0]
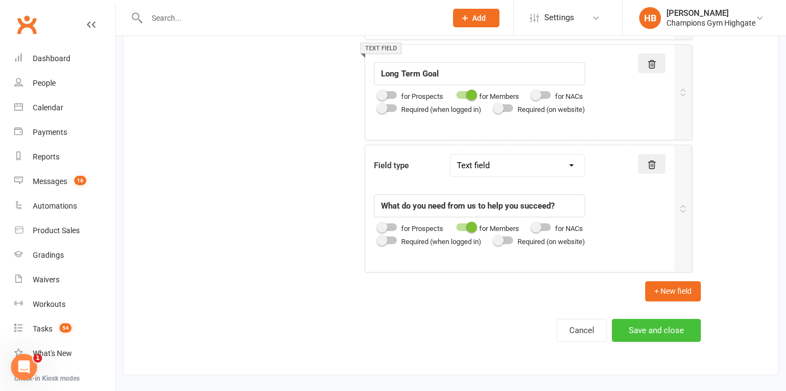
click at [653, 325] on button "Save and close" at bounding box center [656, 330] width 89 height 23
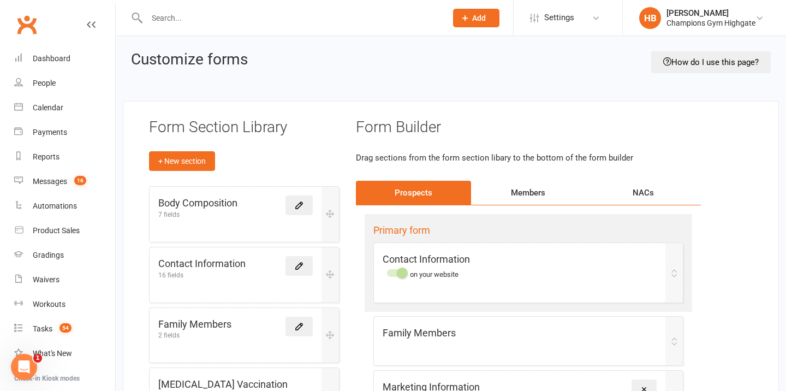
click at [517, 187] on div "Members" at bounding box center [528, 193] width 115 height 24
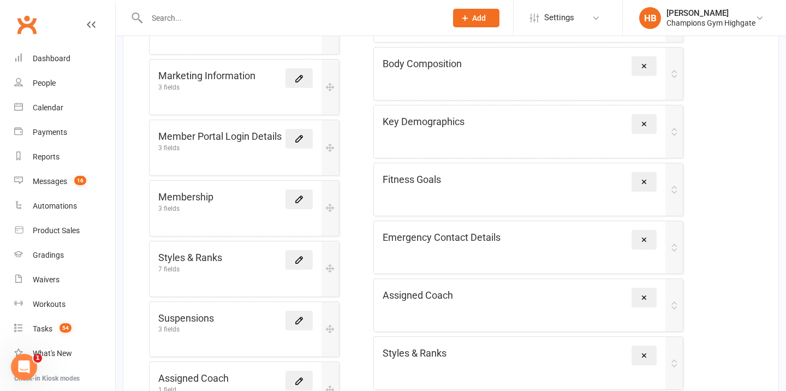
scroll to position [625, 0]
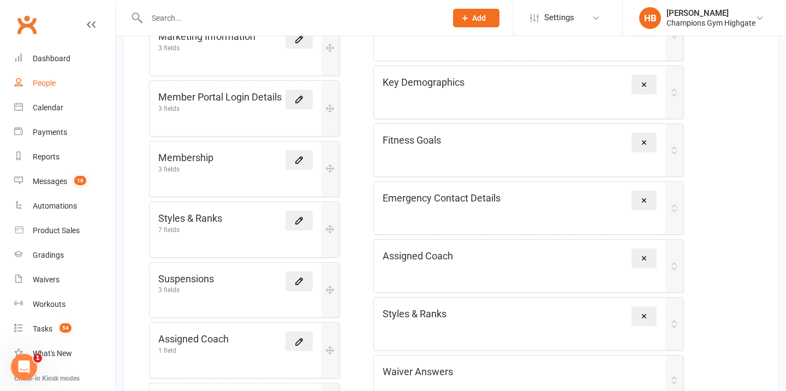
click at [54, 83] on div "People" at bounding box center [44, 83] width 23 height 9
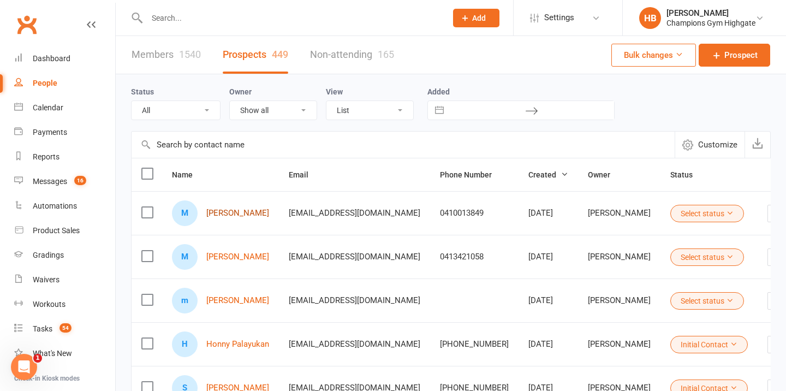
click at [242, 215] on link "[PERSON_NAME]" at bounding box center [237, 213] width 63 height 9
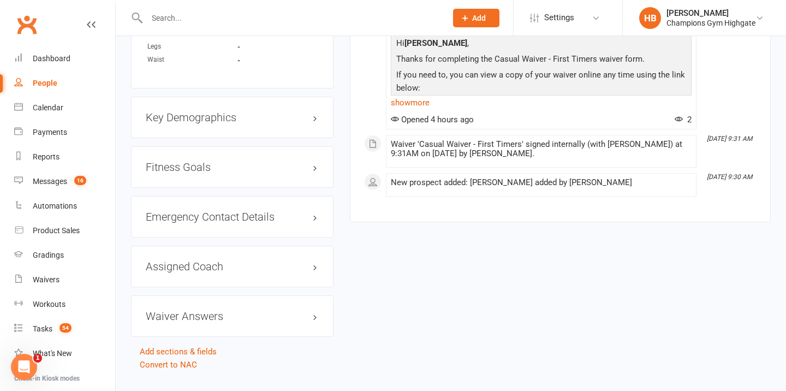
scroll to position [731, 0]
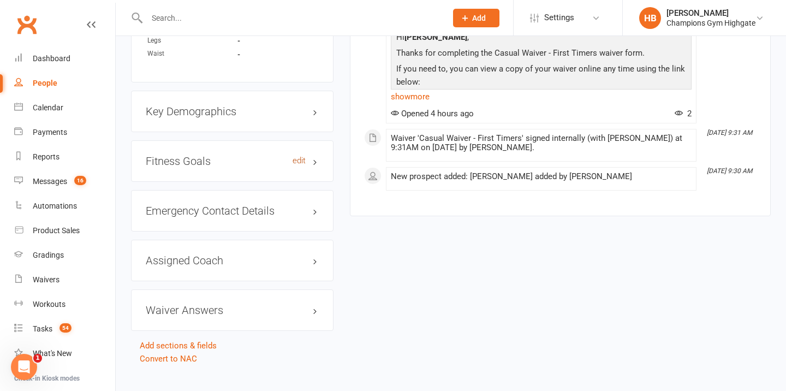
click at [303, 157] on link "edit" at bounding box center [299, 160] width 13 height 9
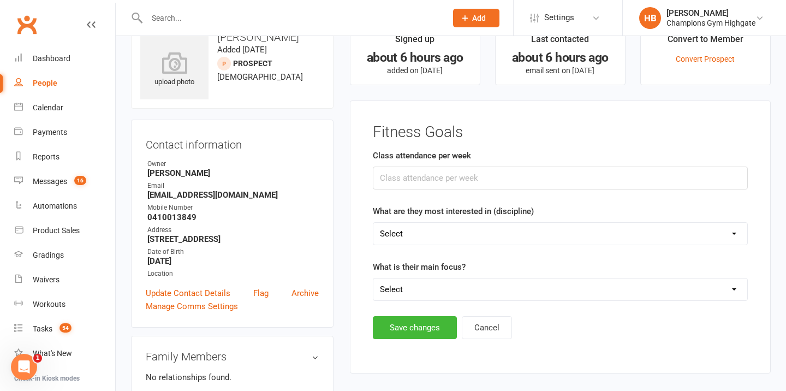
scroll to position [0, 0]
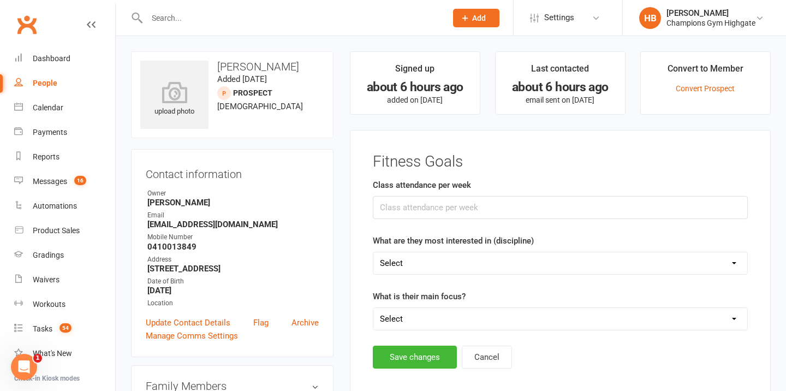
click at [39, 80] on div "People" at bounding box center [45, 83] width 25 height 9
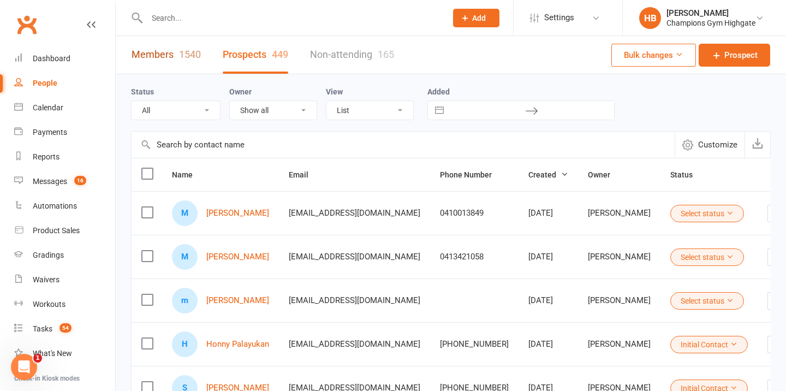
click at [174, 61] on link "Members 1540" at bounding box center [166, 55] width 69 height 38
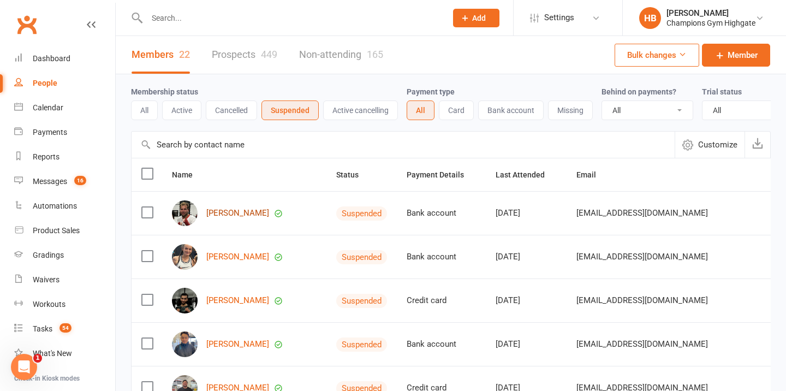
click at [228, 213] on link "[PERSON_NAME]" at bounding box center [237, 213] width 63 height 9
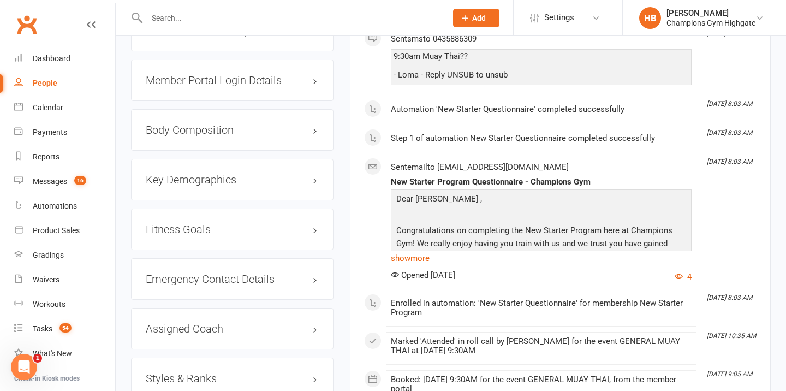
scroll to position [986, 0]
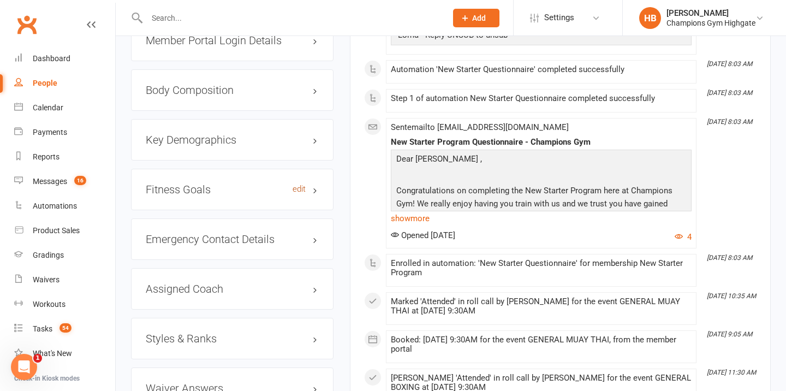
click at [300, 185] on link "edit" at bounding box center [299, 189] width 13 height 9
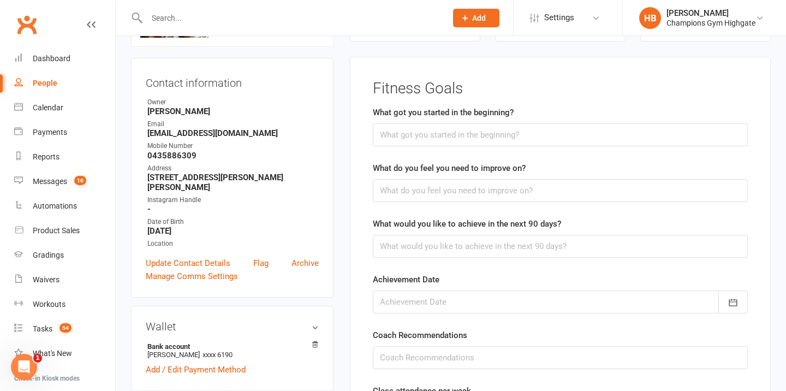
scroll to position [0, 0]
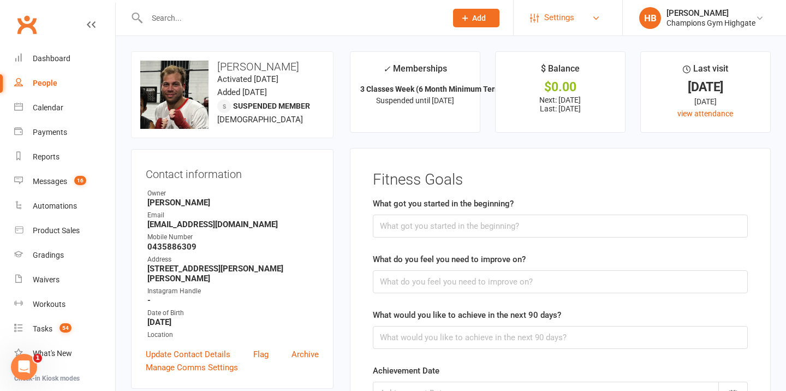
click at [581, 9] on link "Settings" at bounding box center [568, 17] width 76 height 25
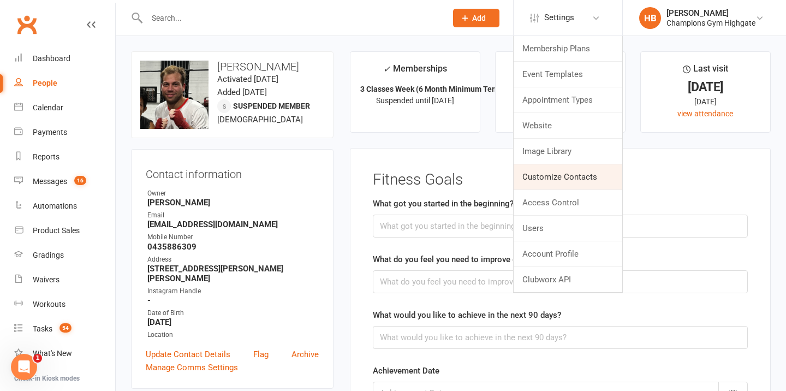
click at [545, 182] on link "Customize Contacts" at bounding box center [568, 176] width 109 height 25
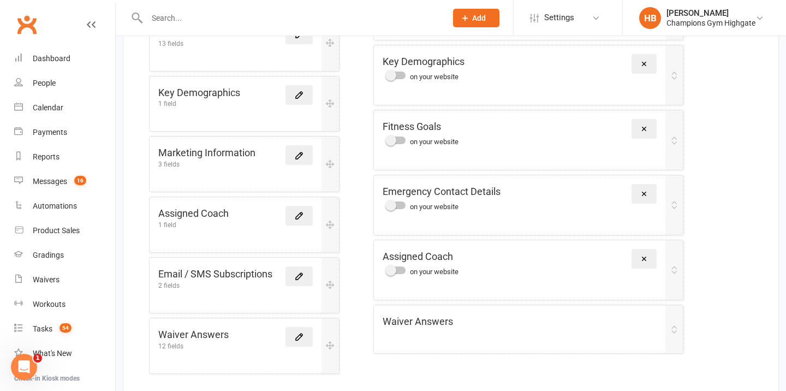
scroll to position [515, 0]
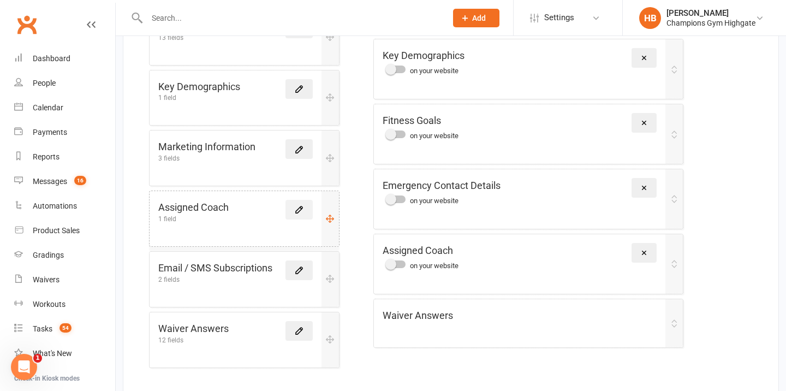
click at [302, 205] on icon at bounding box center [299, 210] width 10 height 10
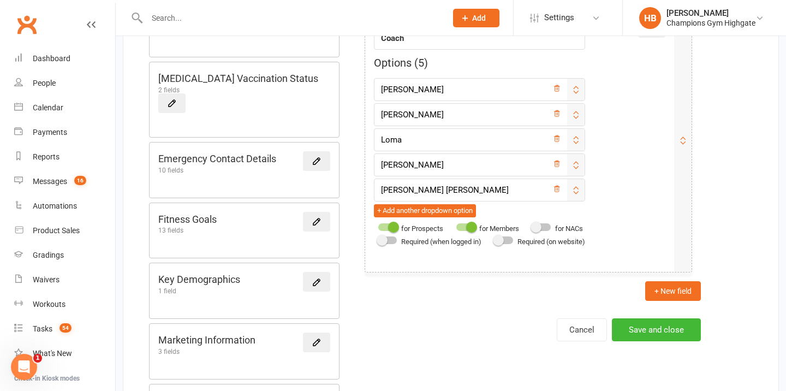
scroll to position [287, 0]
click at [568, 91] on input "[PERSON_NAME]" at bounding box center [479, 89] width 211 height 23
click at [561, 90] on icon at bounding box center [557, 88] width 8 height 8
type input "[PERSON_NAME]"
type input "Loma"
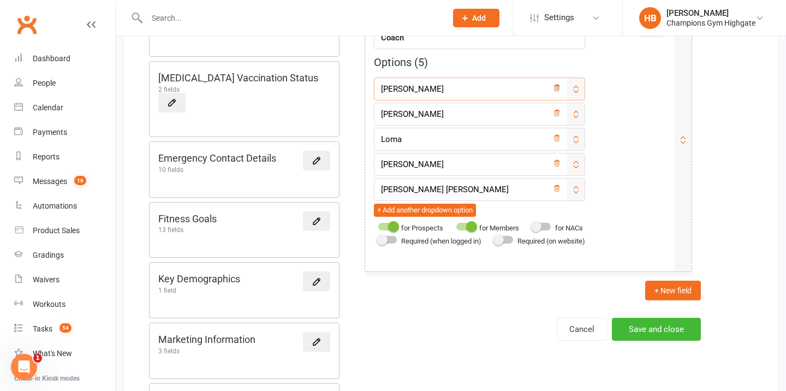
type input "[PERSON_NAME]"
type input "[PERSON_NAME] [PERSON_NAME]"
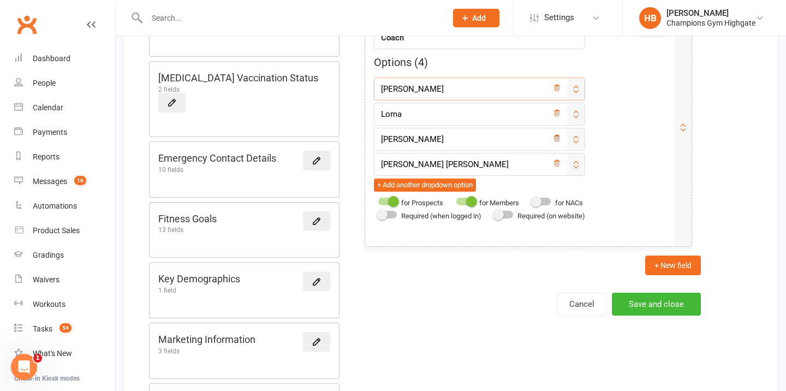
click at [561, 136] on icon at bounding box center [557, 138] width 8 height 8
type input "[PERSON_NAME] [PERSON_NAME]"
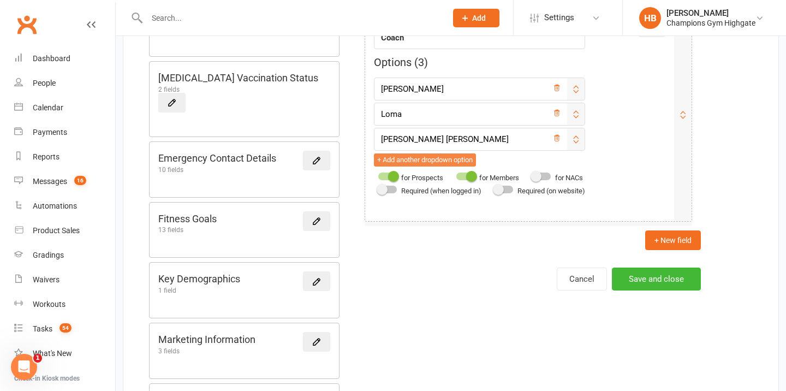
click at [412, 158] on button "+ Add another dropdown option" at bounding box center [425, 159] width 102 height 13
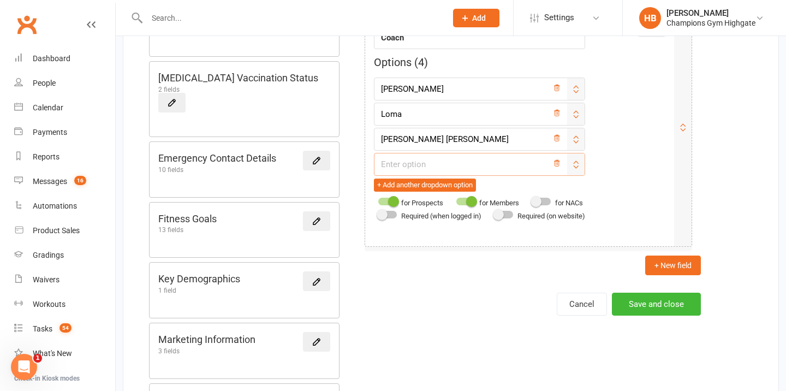
click at [413, 159] on input "text" at bounding box center [479, 164] width 211 height 23
type input "[PERSON_NAME]"
click at [649, 308] on button "Save and close" at bounding box center [656, 304] width 89 height 23
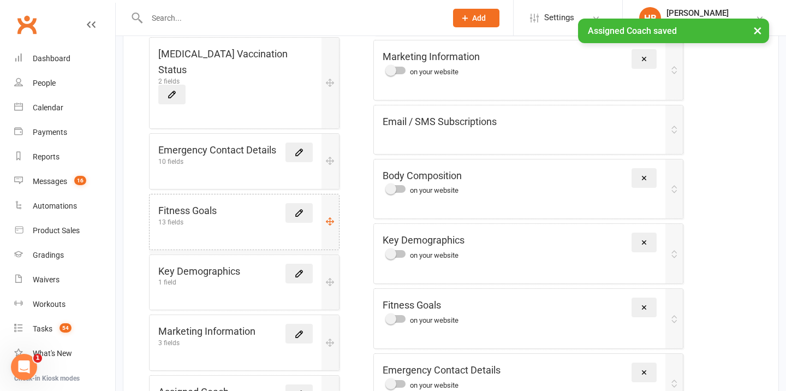
scroll to position [328, 0]
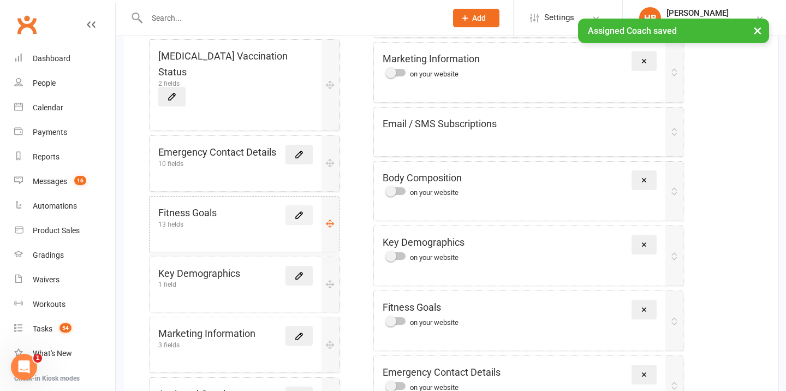
click at [293, 205] on link at bounding box center [299, 215] width 27 height 20
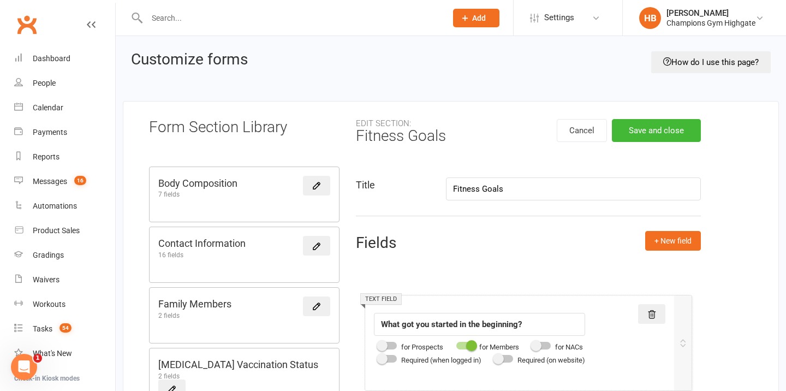
drag, startPoint x: 539, startPoint y: 186, endPoint x: 432, endPoint y: 185, distance: 107.0
click at [432, 186] on div "Title Fitness Goals" at bounding box center [529, 188] width 362 height 23
type input "90 Day Member Plan"
click at [662, 135] on button "Save and close" at bounding box center [656, 130] width 89 height 23
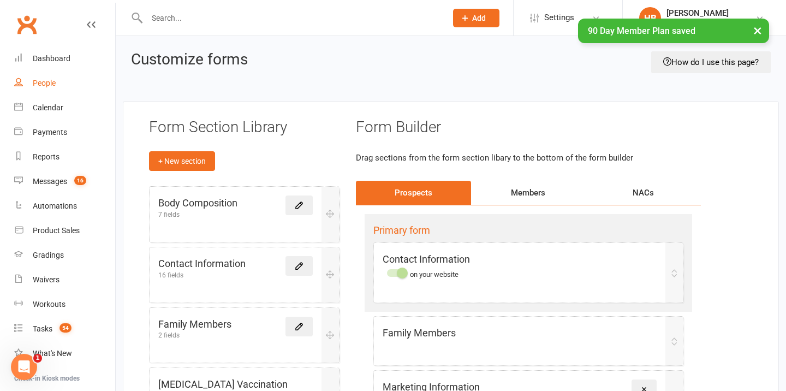
click at [59, 85] on link "People" at bounding box center [64, 83] width 101 height 25
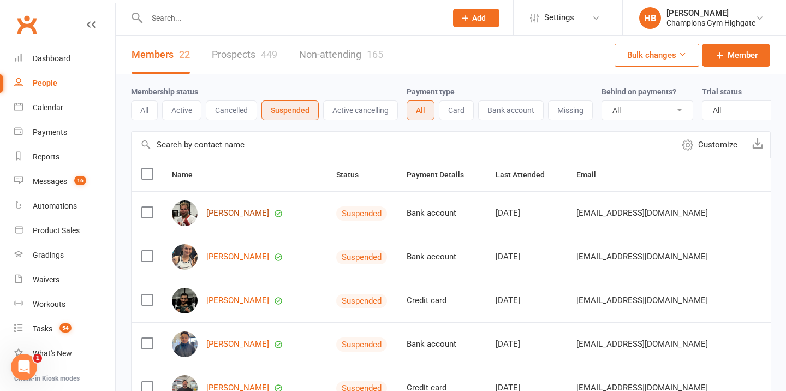
click at [219, 212] on link "[PERSON_NAME]" at bounding box center [237, 213] width 63 height 9
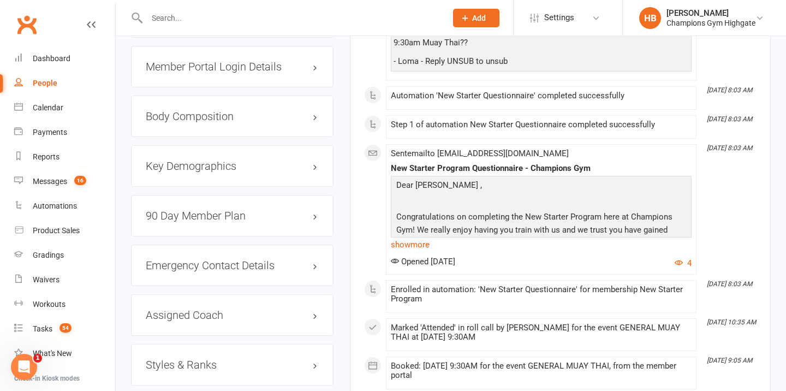
scroll to position [978, 0]
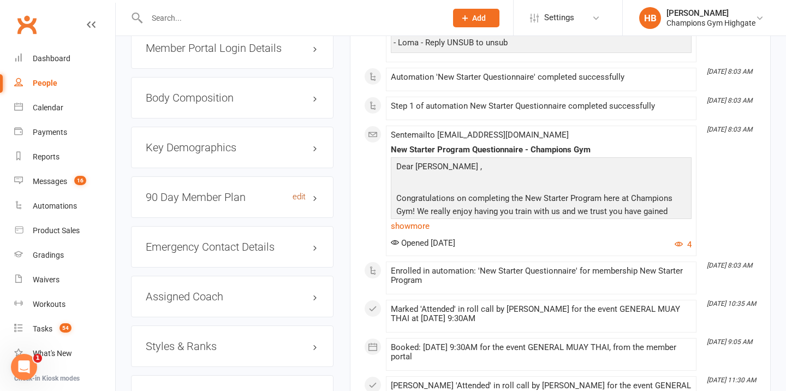
click at [302, 193] on link "edit" at bounding box center [299, 196] width 13 height 9
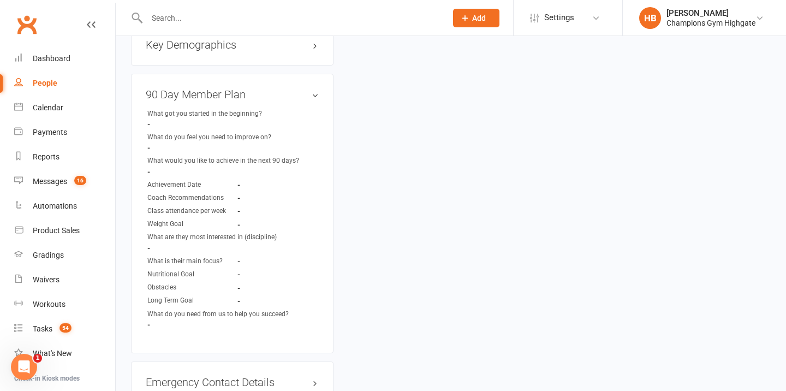
scroll to position [1094, 0]
